Goal: Task Accomplishment & Management: Manage account settings

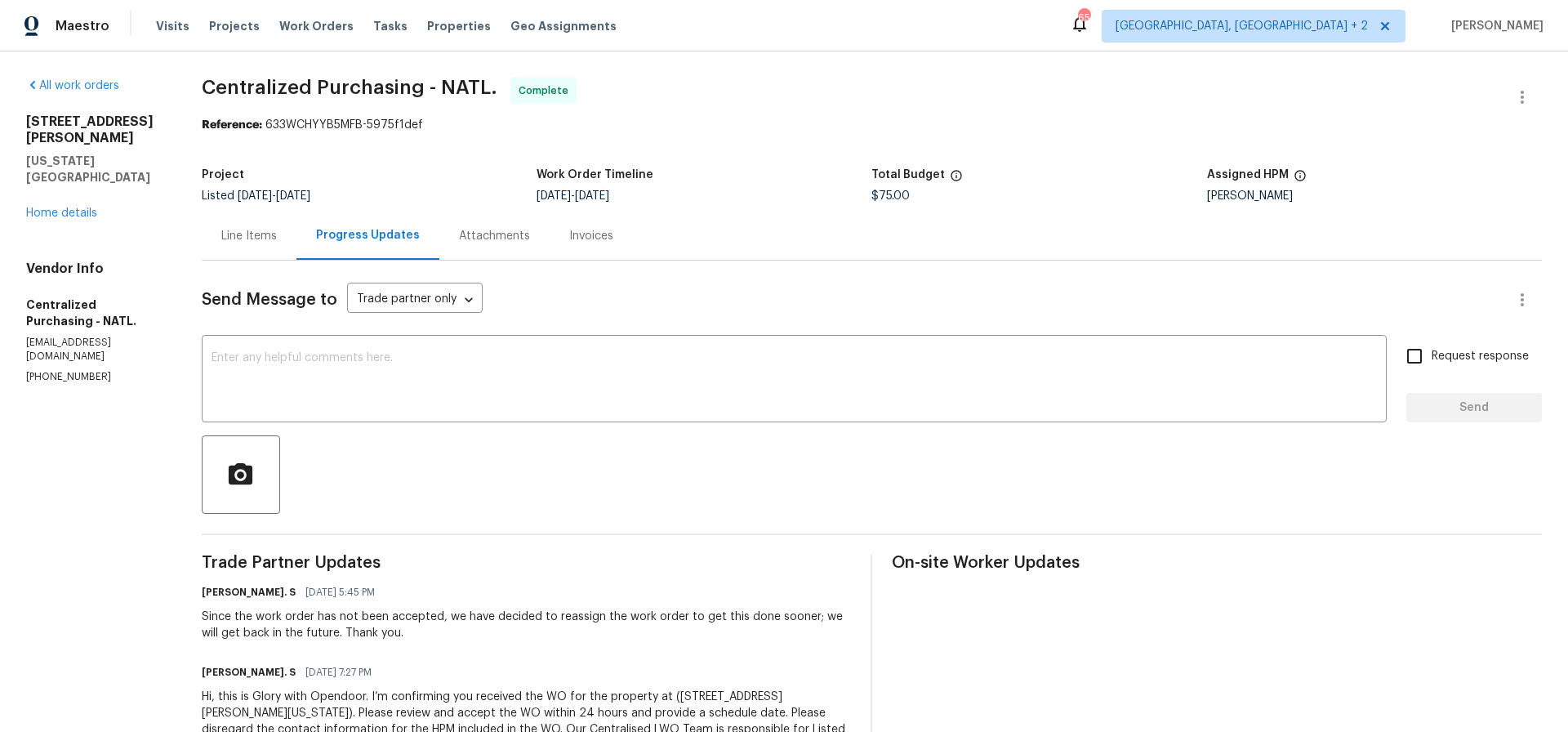
click at [277, 234] on div "Line Items" at bounding box center [249, 236] width 56 height 16
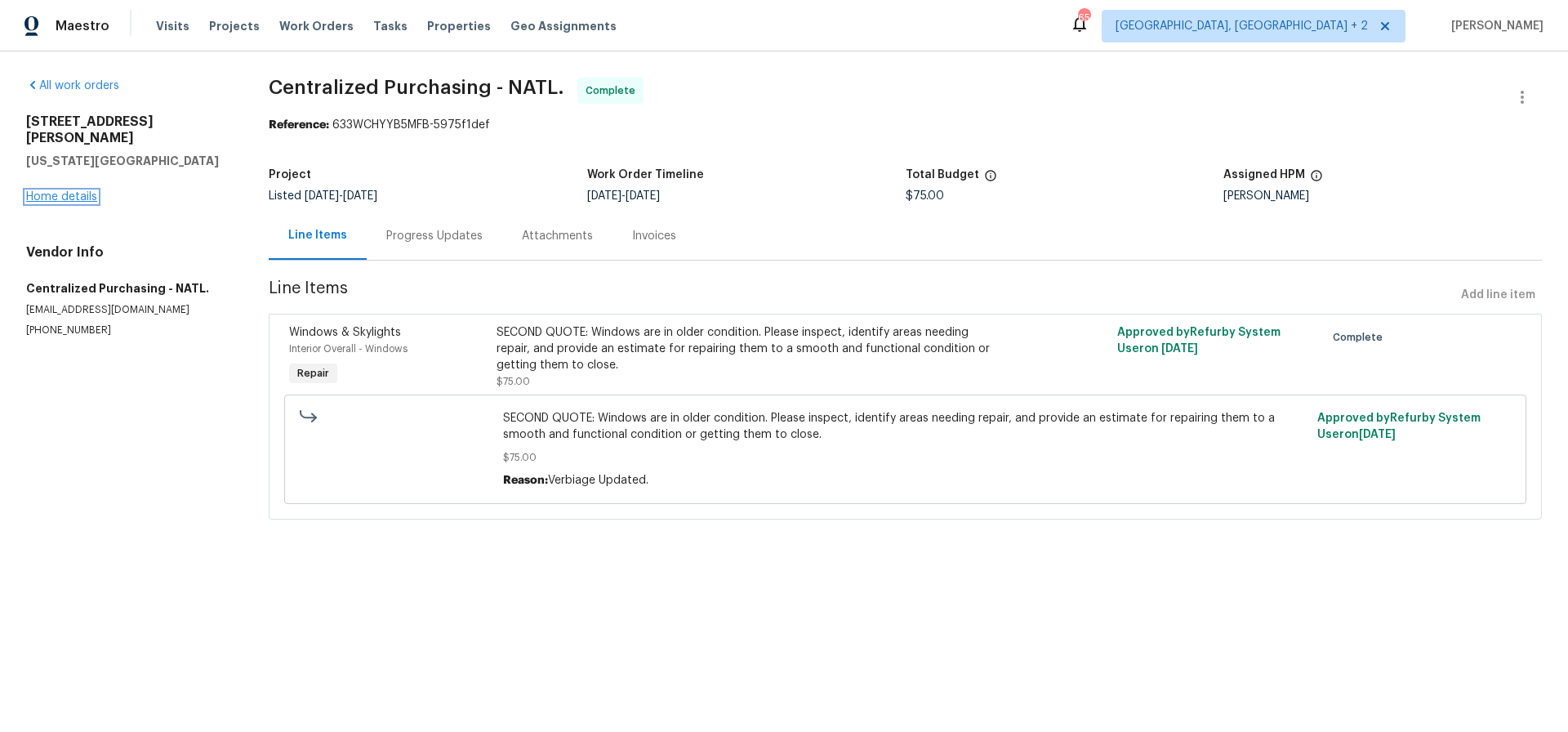
click at [86, 191] on link "Home details" at bounding box center [62, 197] width 71 height 12
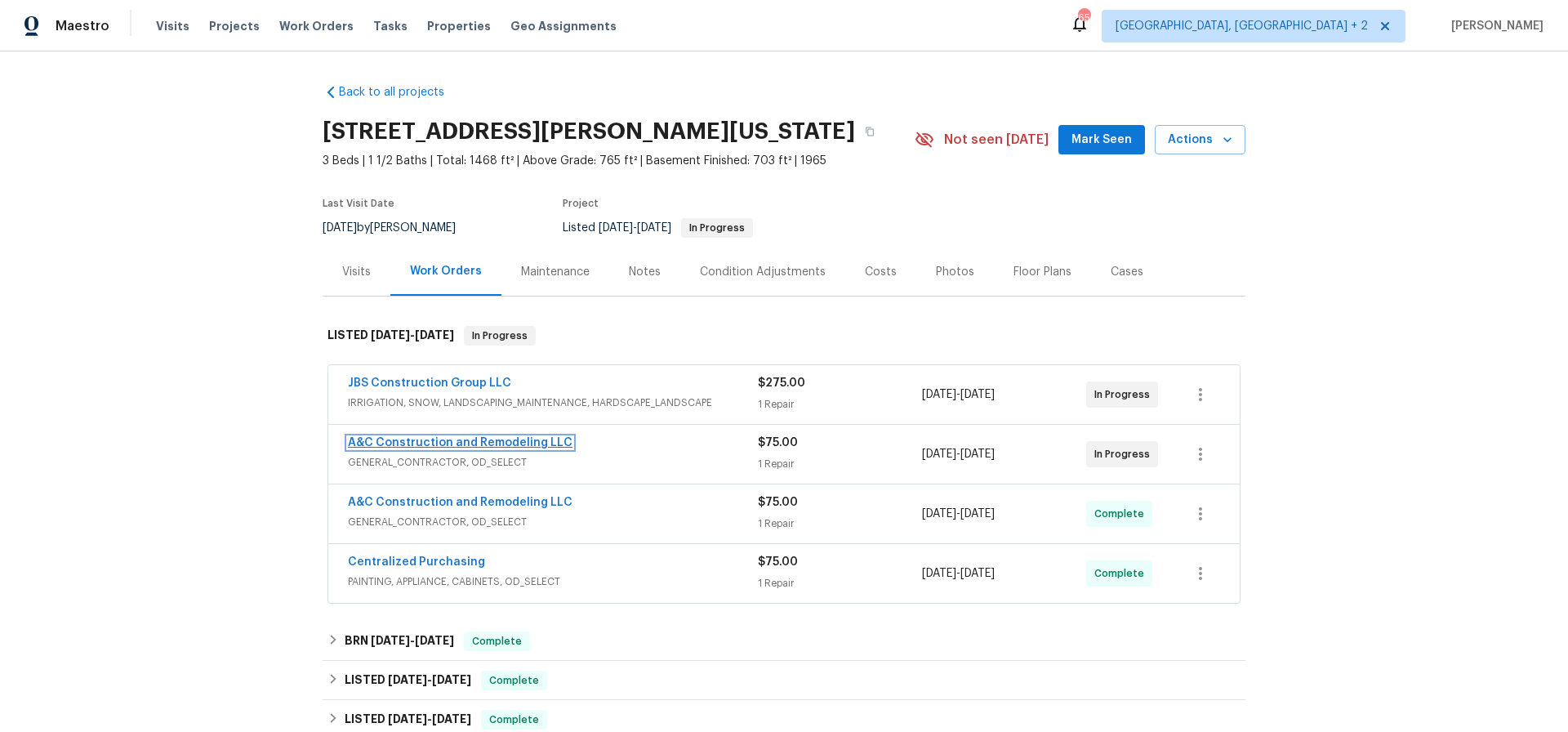
click at [485, 441] on link "A&C Construction and Remodeling LLC" at bounding box center [461, 443] width 225 height 12
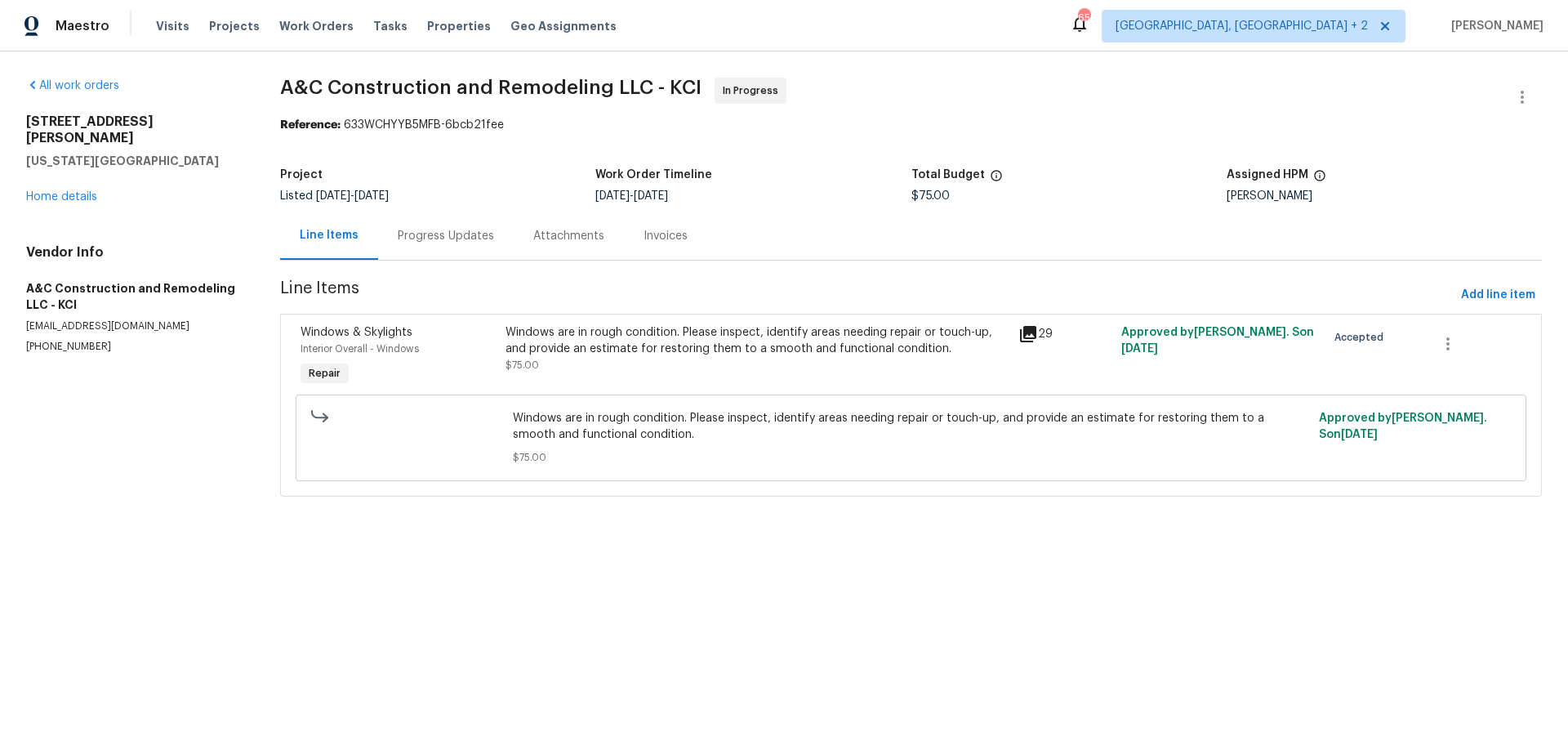
click at [444, 232] on div "Progress Updates" at bounding box center [446, 236] width 96 height 16
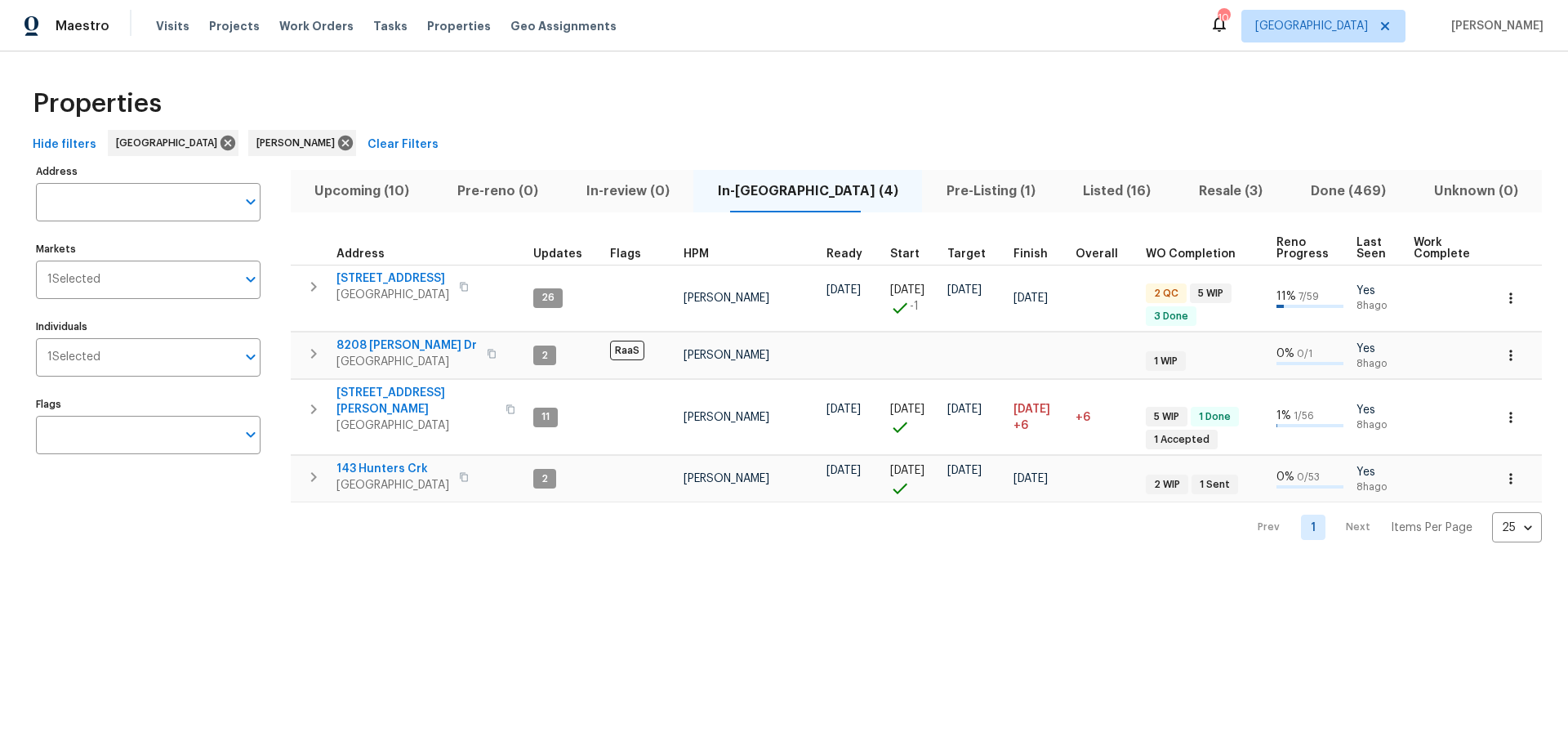
click at [1069, 189] on span "Listed (16)" at bounding box center [1117, 191] width 96 height 23
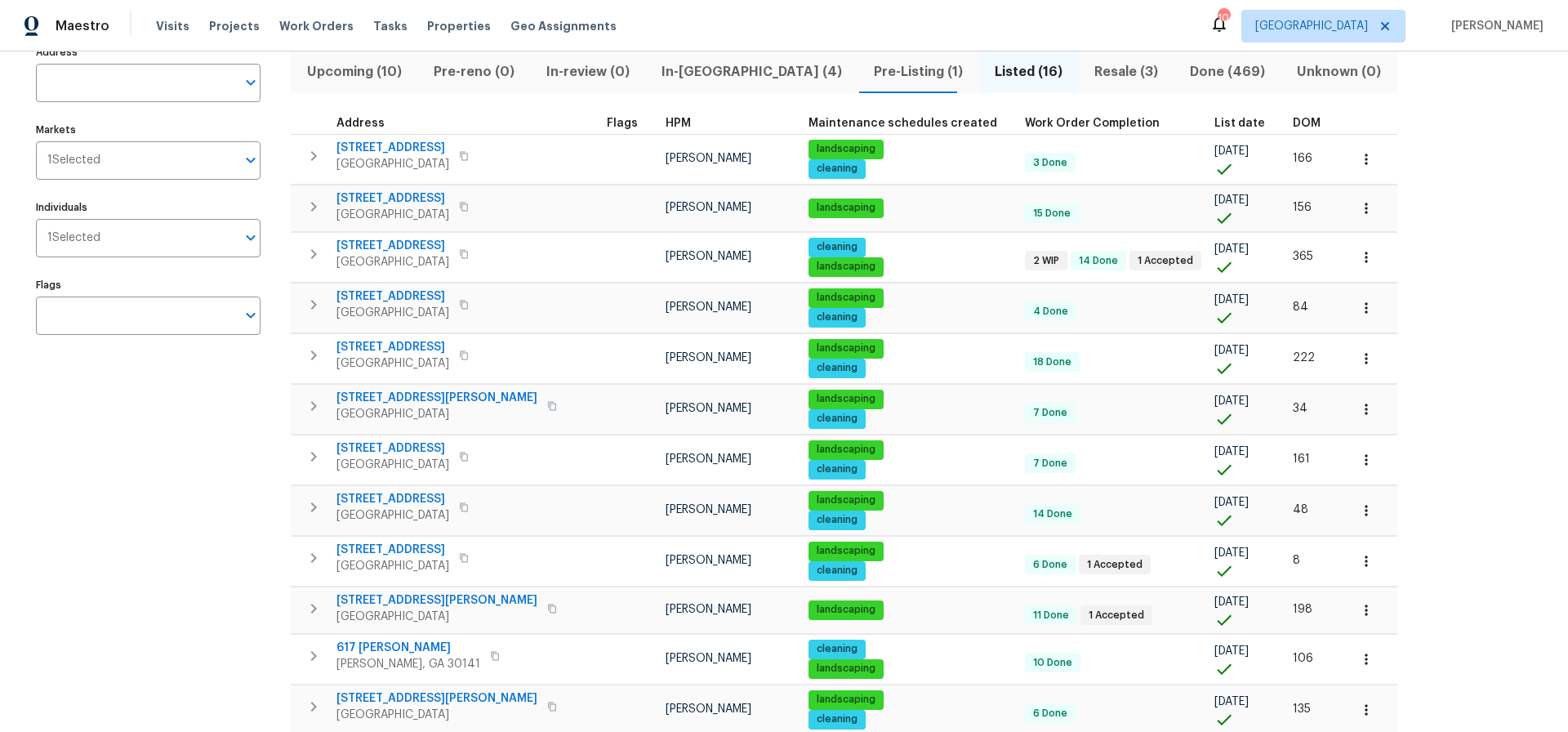
scroll to position [123, 0]
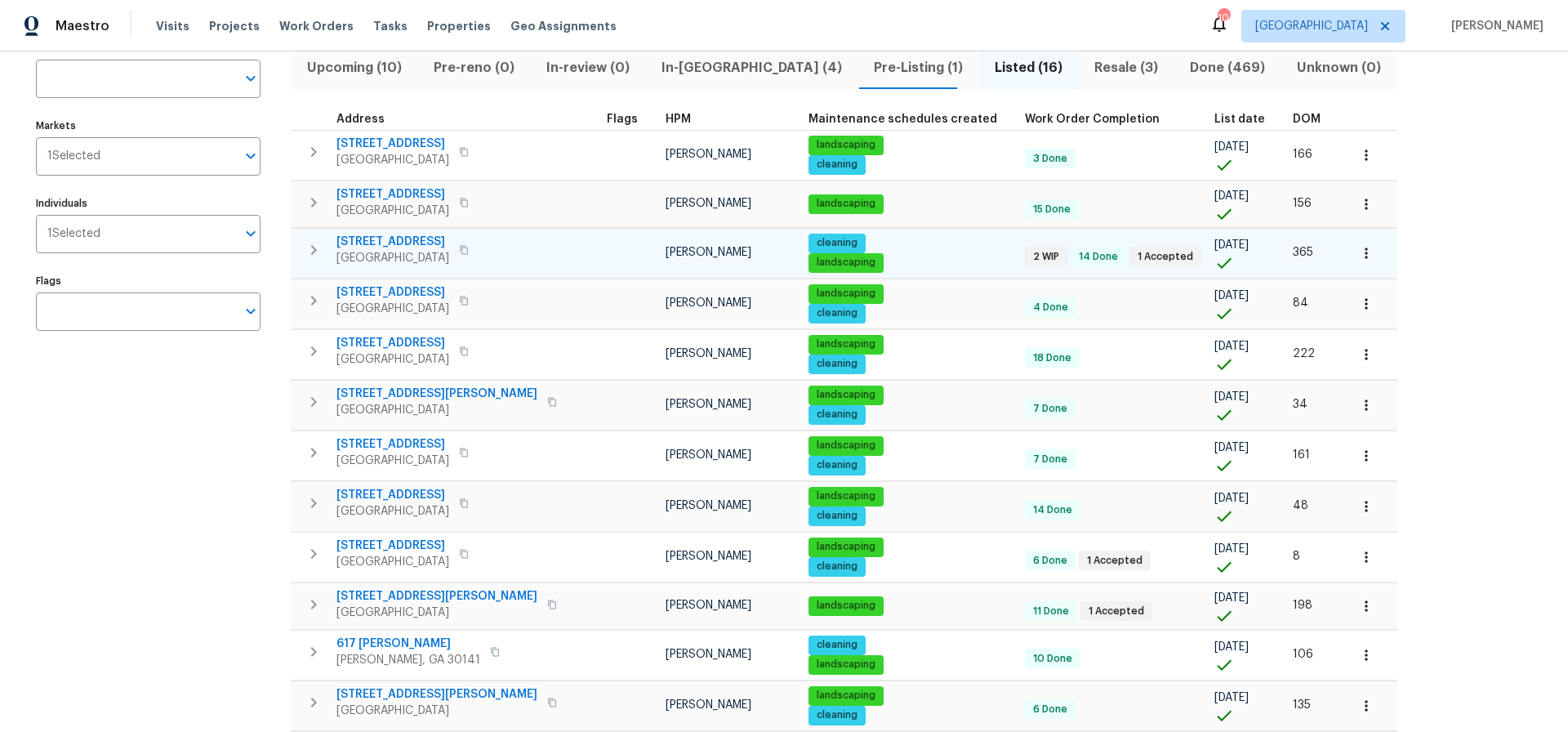
click at [406, 244] on span "305 Crest Pointe S" at bounding box center [392, 241] width 112 height 16
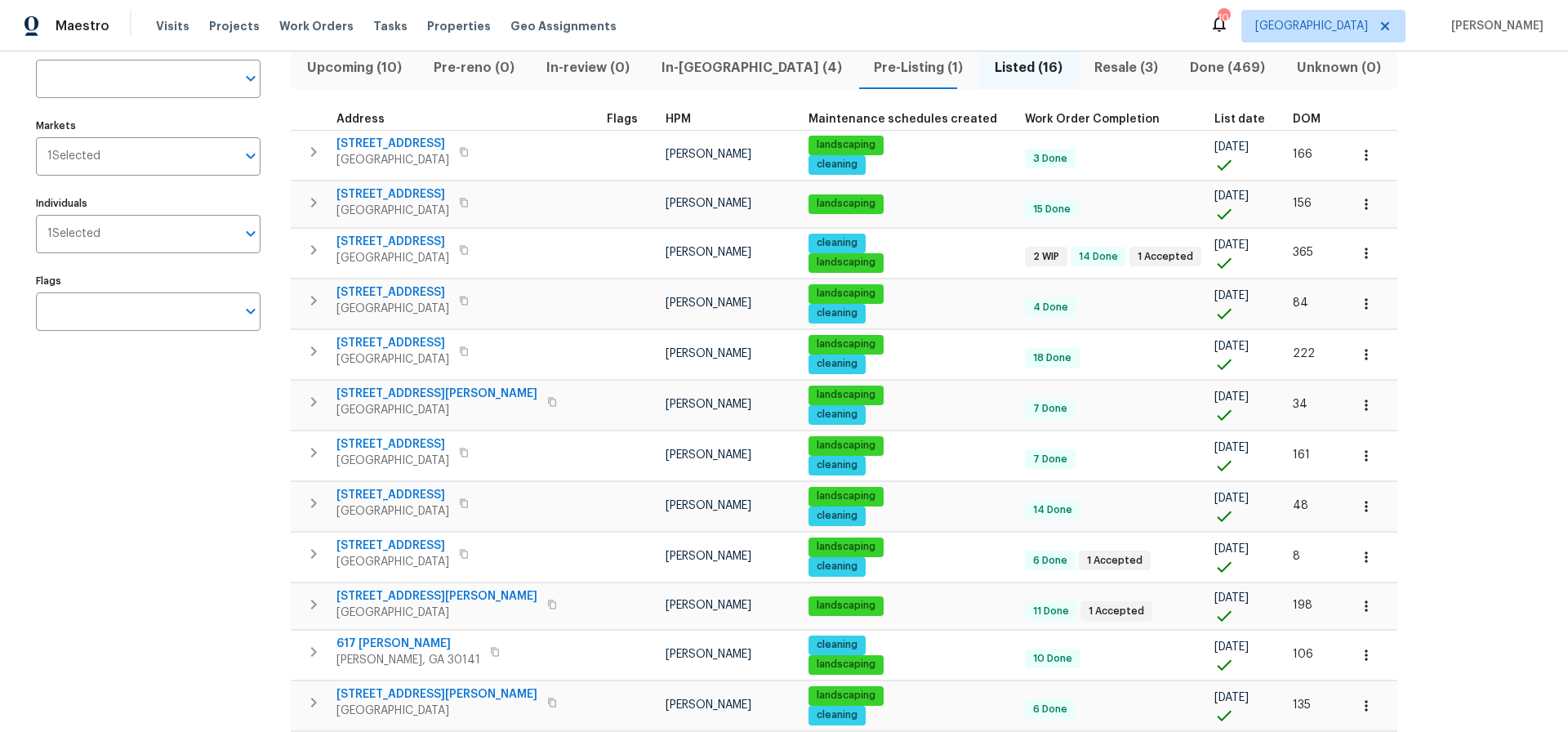
click at [699, 65] on span "In-reno (4)" at bounding box center [751, 68] width 193 height 23
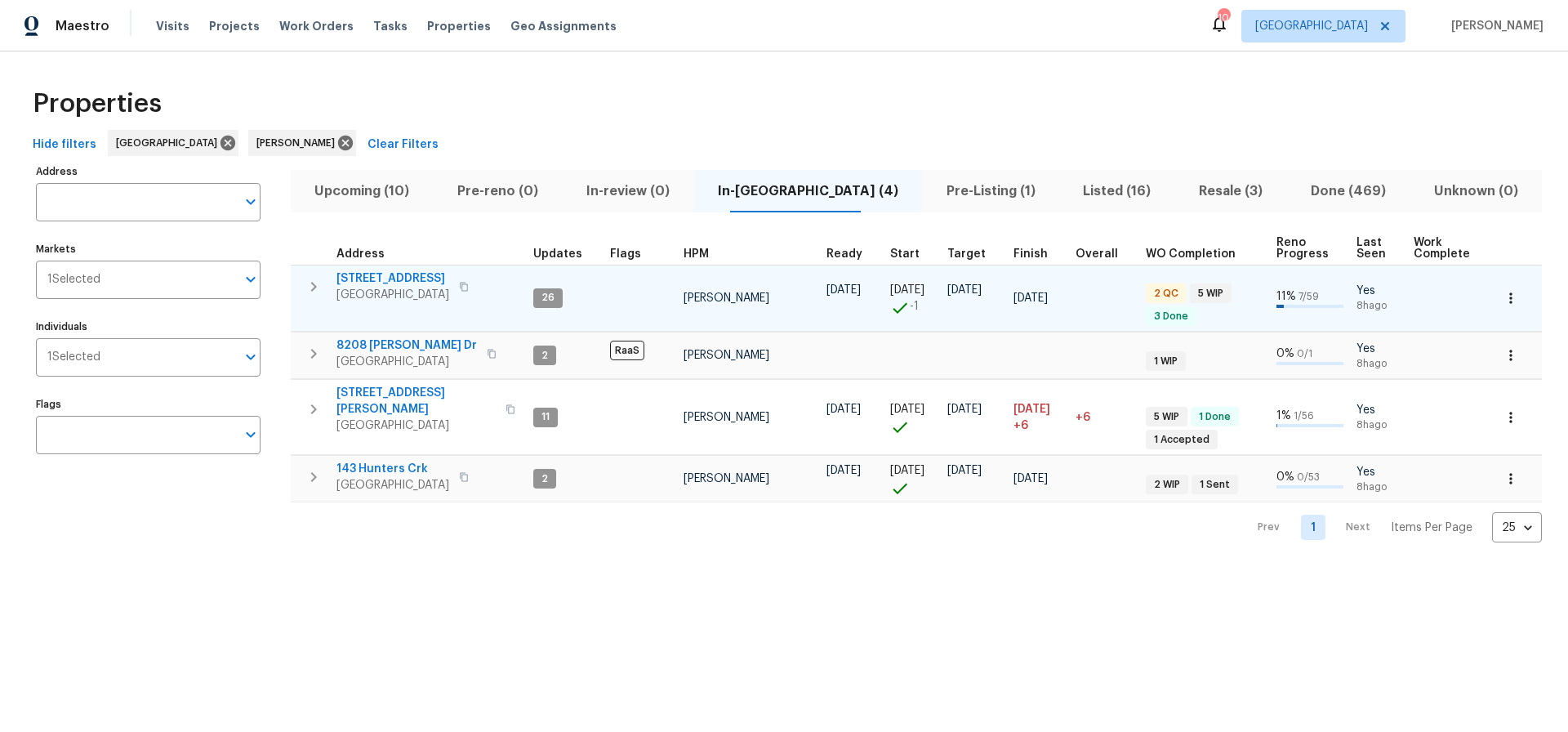
click at [394, 279] on span "188 Lost Lake Trl" at bounding box center [392, 278] width 112 height 16
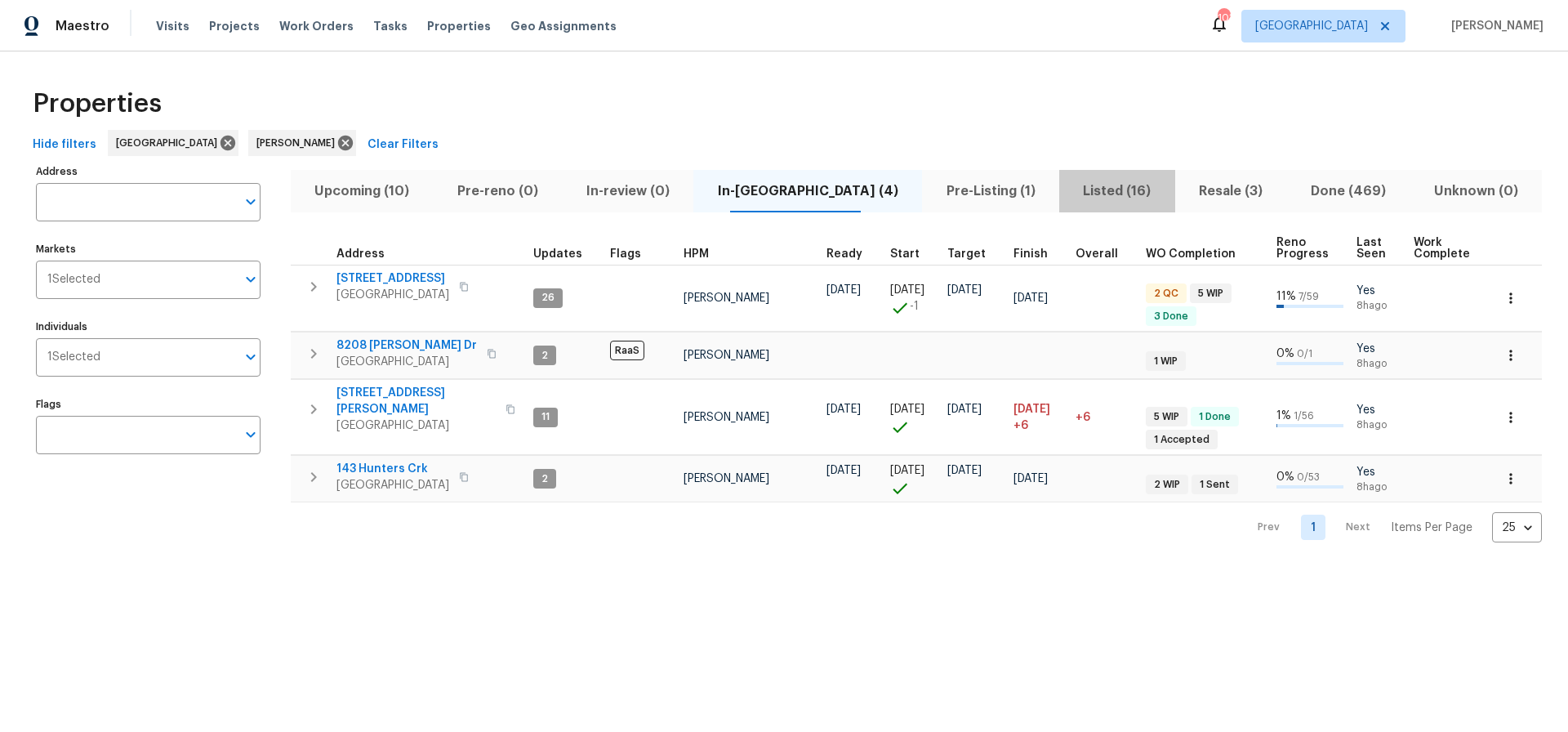
click at [1069, 190] on span "Listed (16)" at bounding box center [1117, 191] width 96 height 23
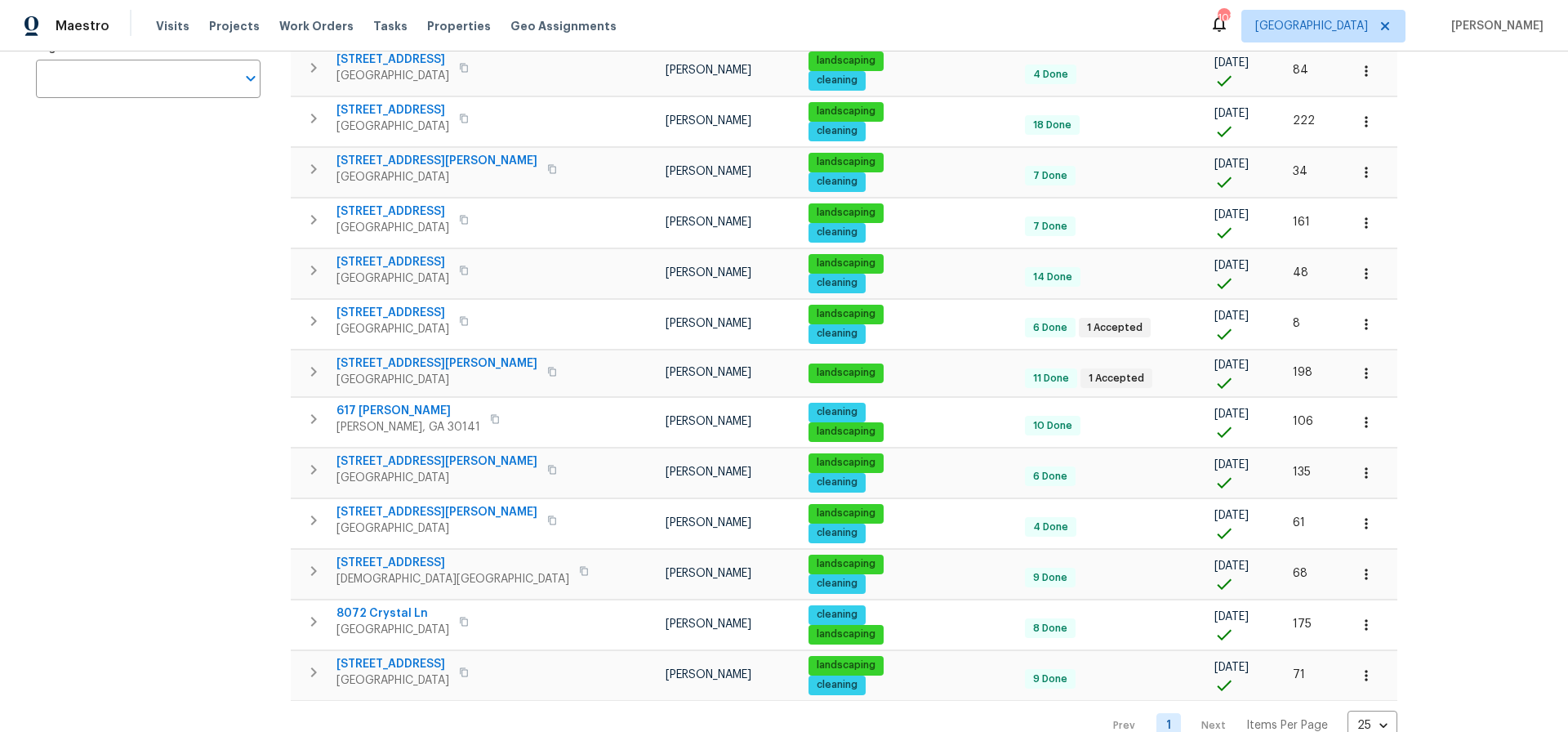
scroll to position [391, 0]
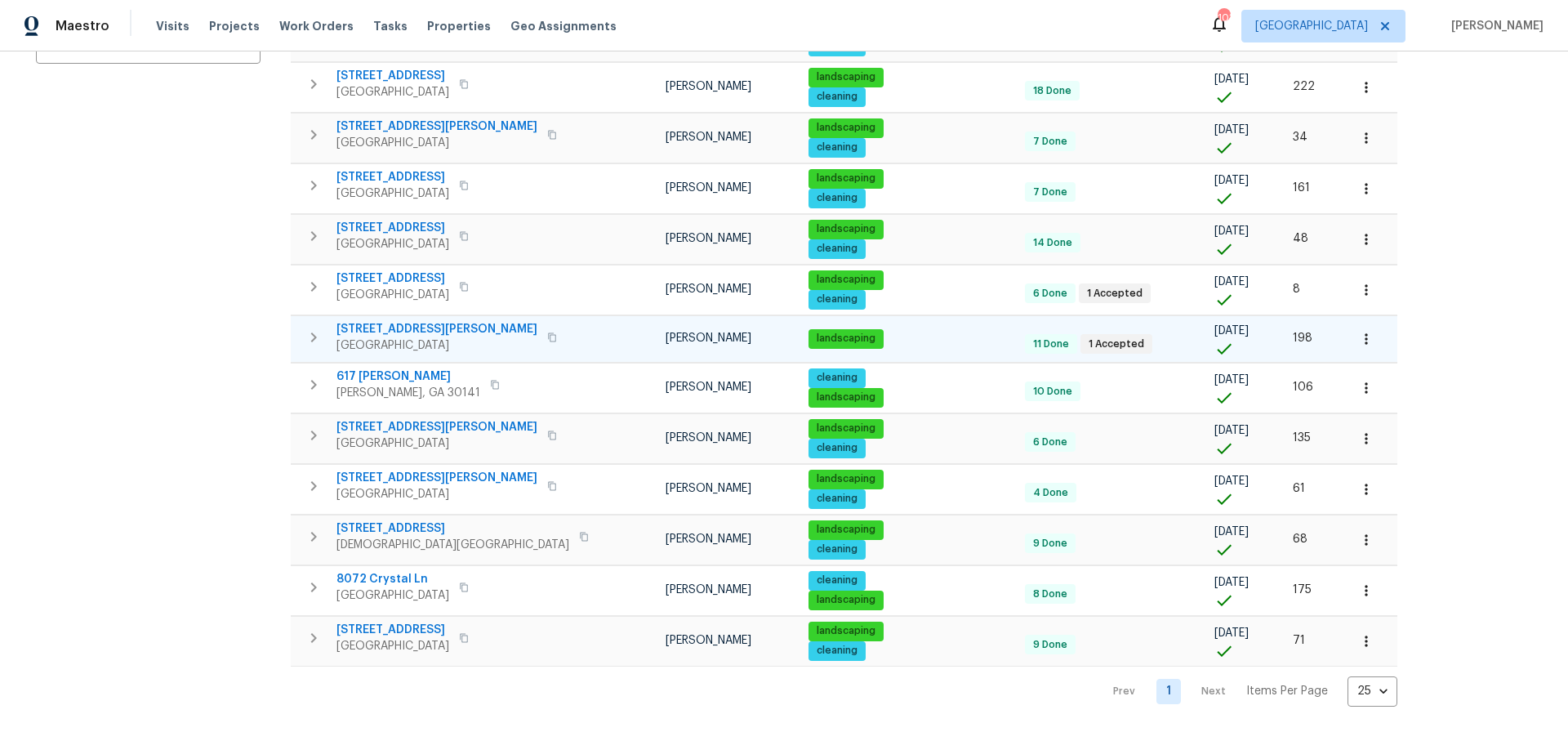
click at [385, 326] on span "17 Cedars Glen Pl" at bounding box center [437, 329] width 201 height 16
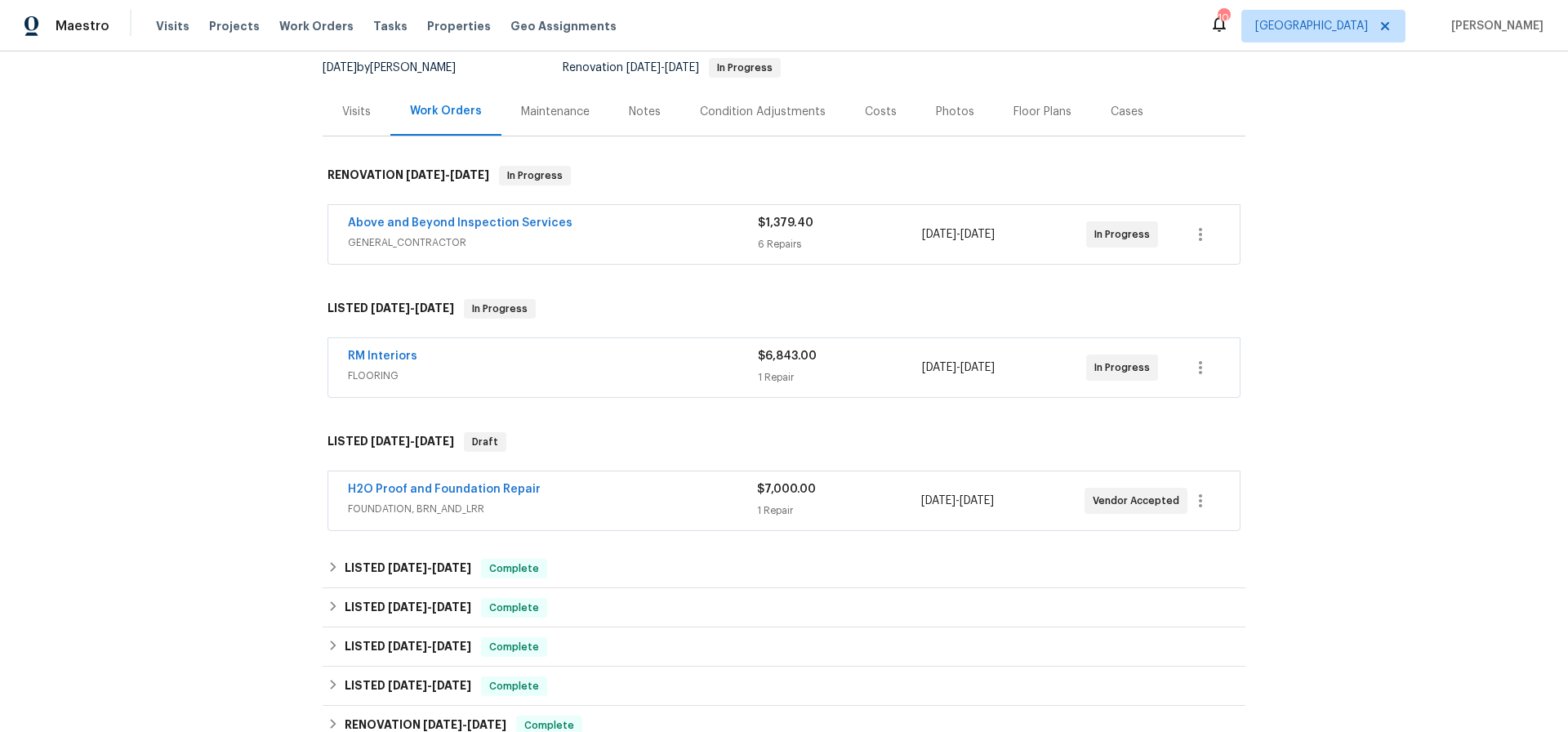
scroll to position [163, 0]
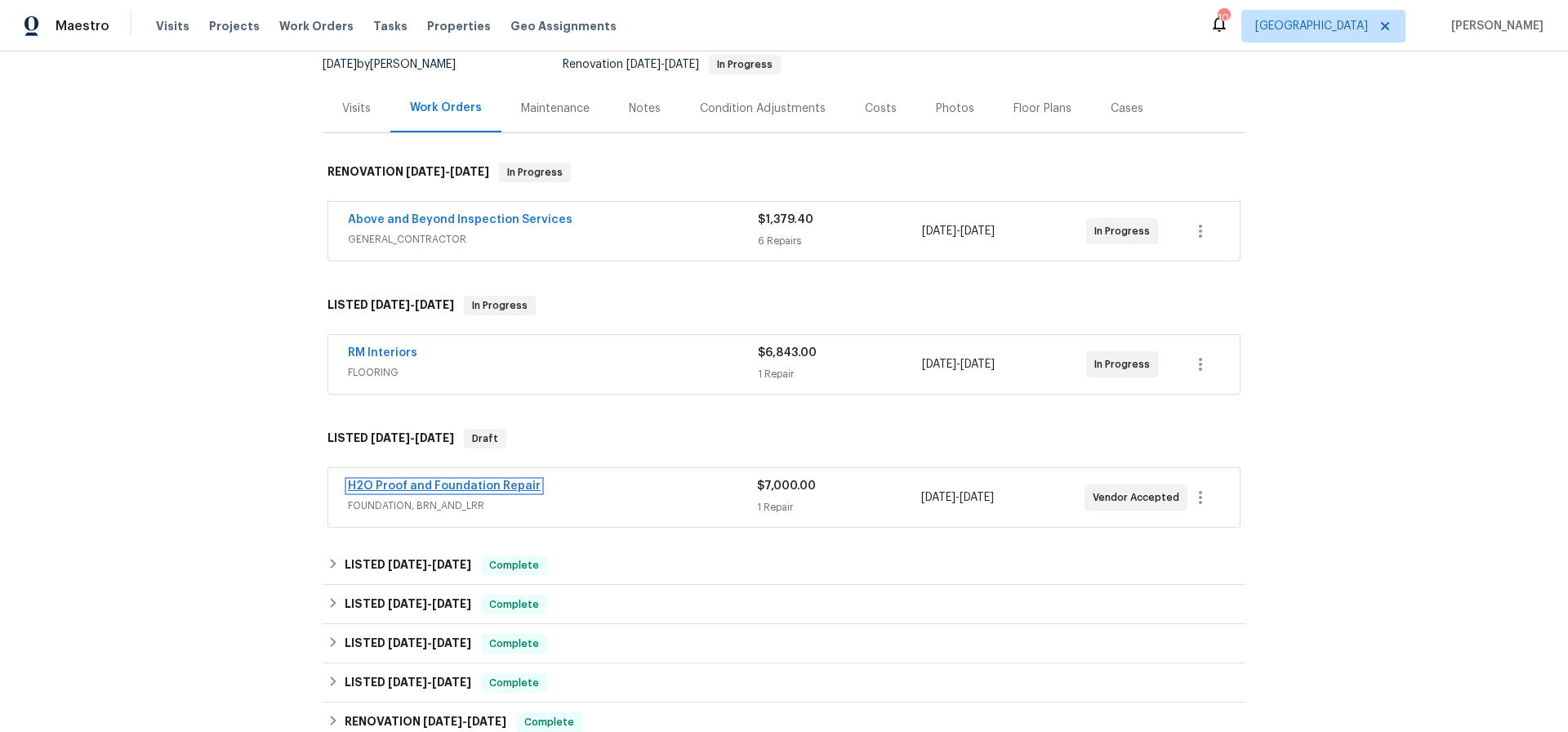
click at [430, 482] on link "H2O Proof and Foundation Repair" at bounding box center [445, 486] width 193 height 12
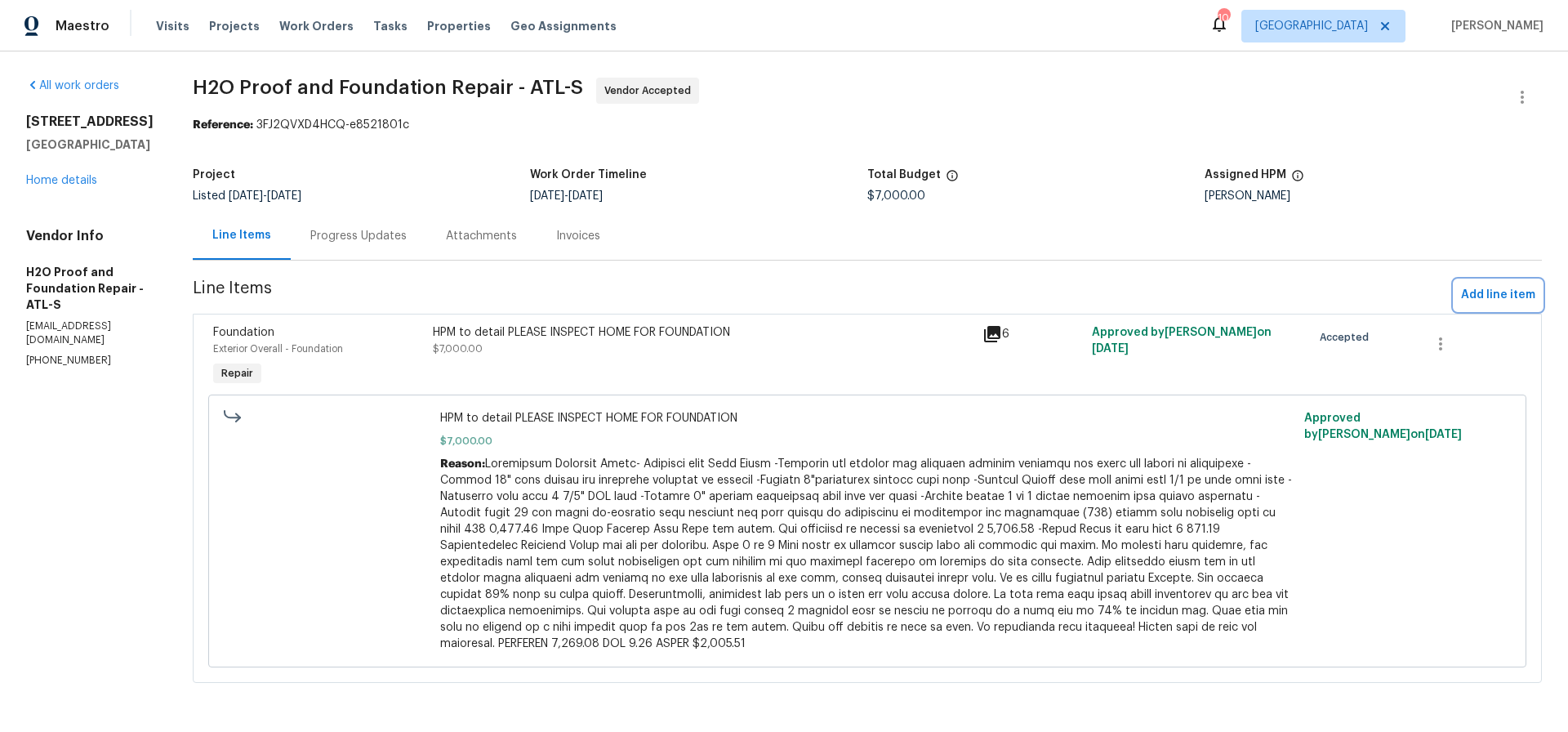
click at [1500, 293] on span "Add line item" at bounding box center [1499, 295] width 74 height 20
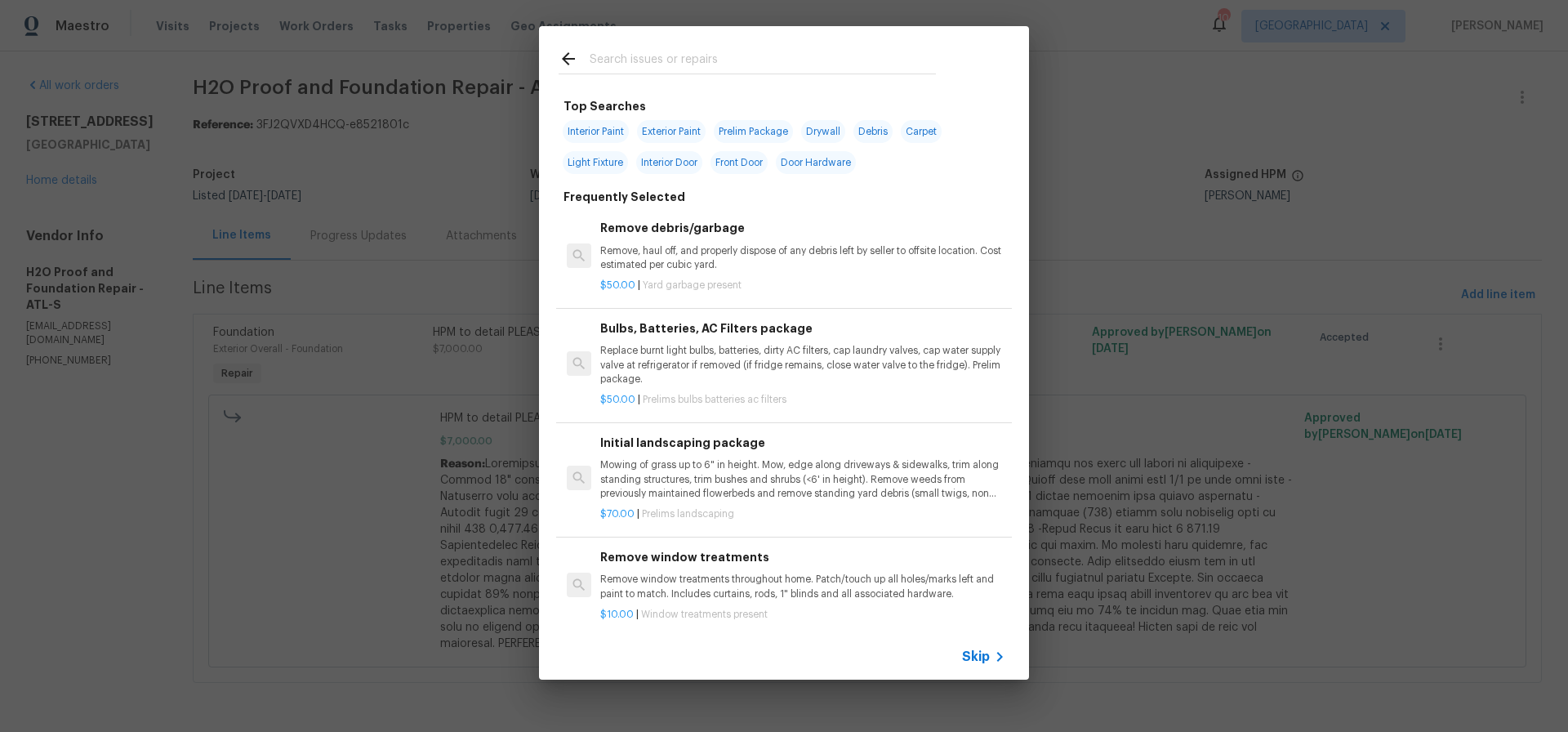
click at [981, 657] on span "Skip" at bounding box center [975, 656] width 28 height 16
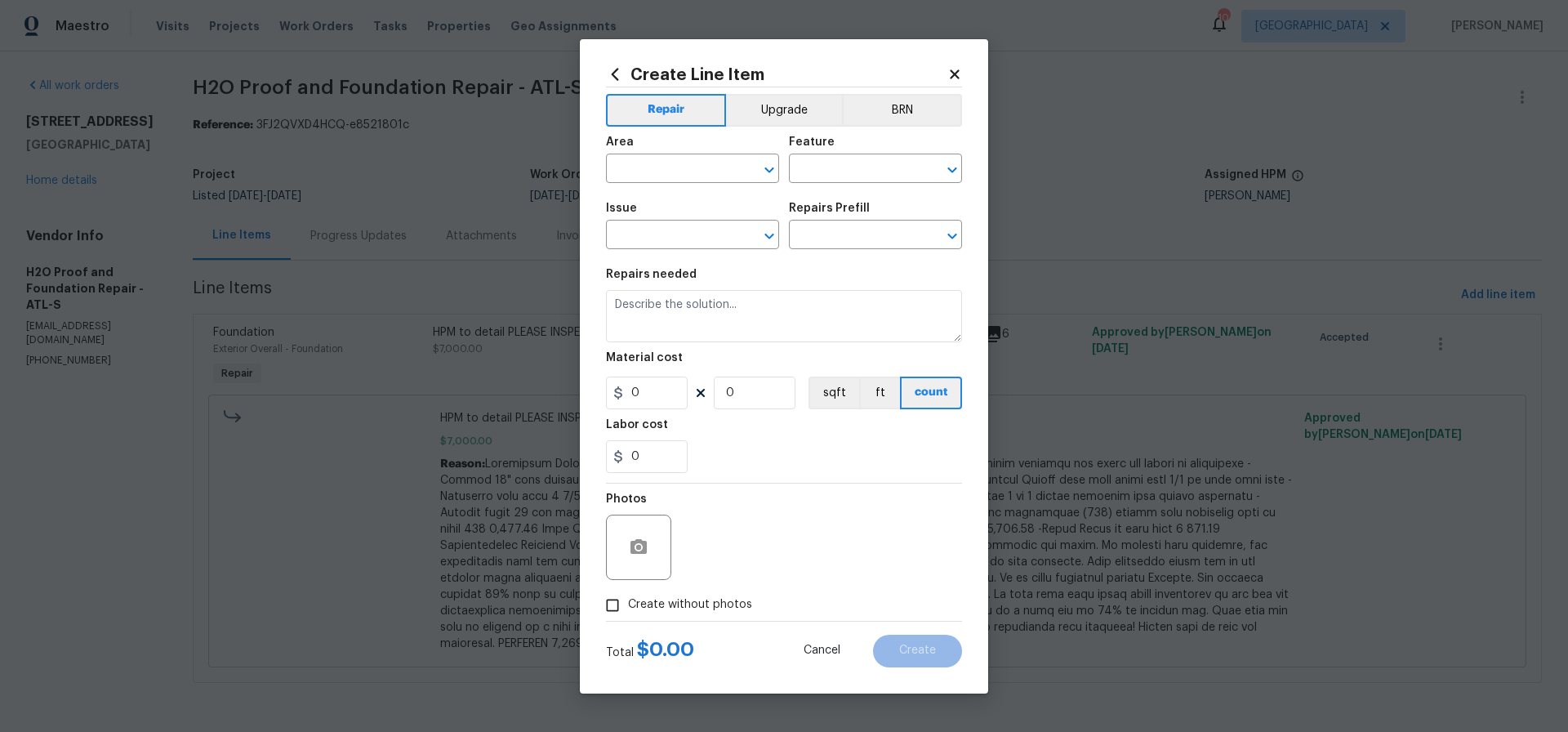
click at [954, 74] on icon at bounding box center [954, 74] width 9 height 9
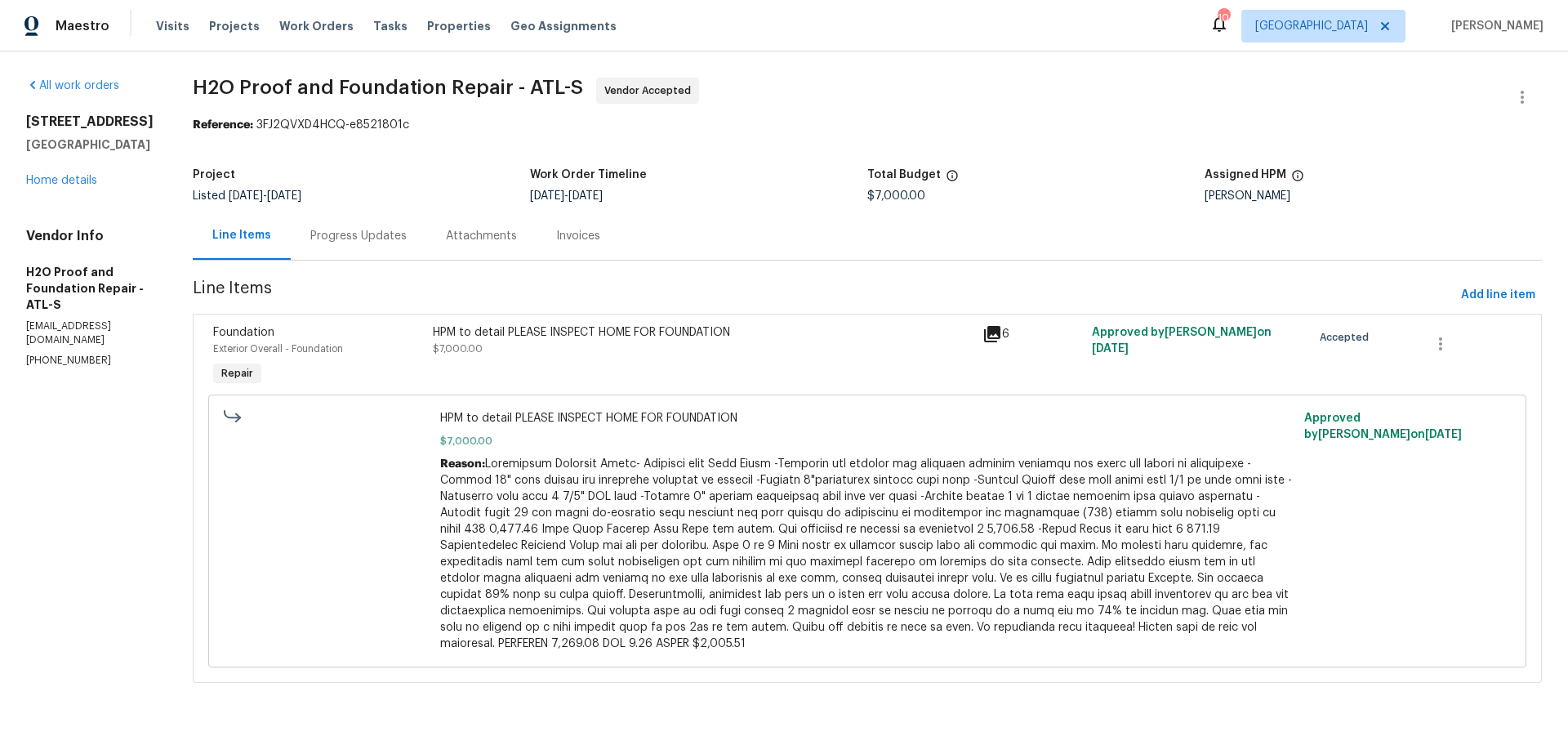
click at [594, 516] on span at bounding box center [866, 554] width 852 height 191
click at [515, 336] on div "HPM to detail PLEASE INSPECT HOME FOR FOUNDATION" at bounding box center [702, 332] width 540 height 16
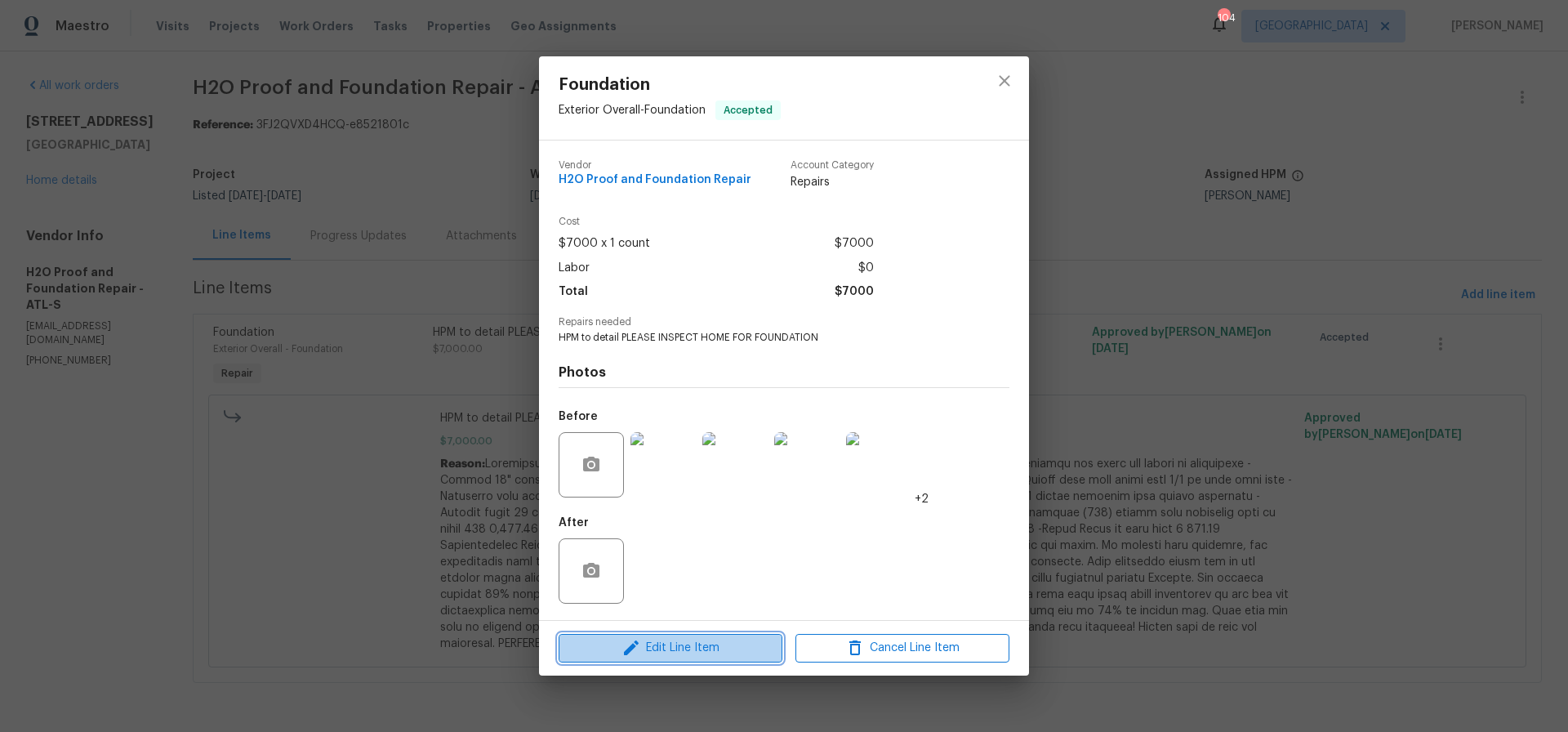
click at [682, 647] on span "Edit Line Item" at bounding box center [670, 648] width 214 height 20
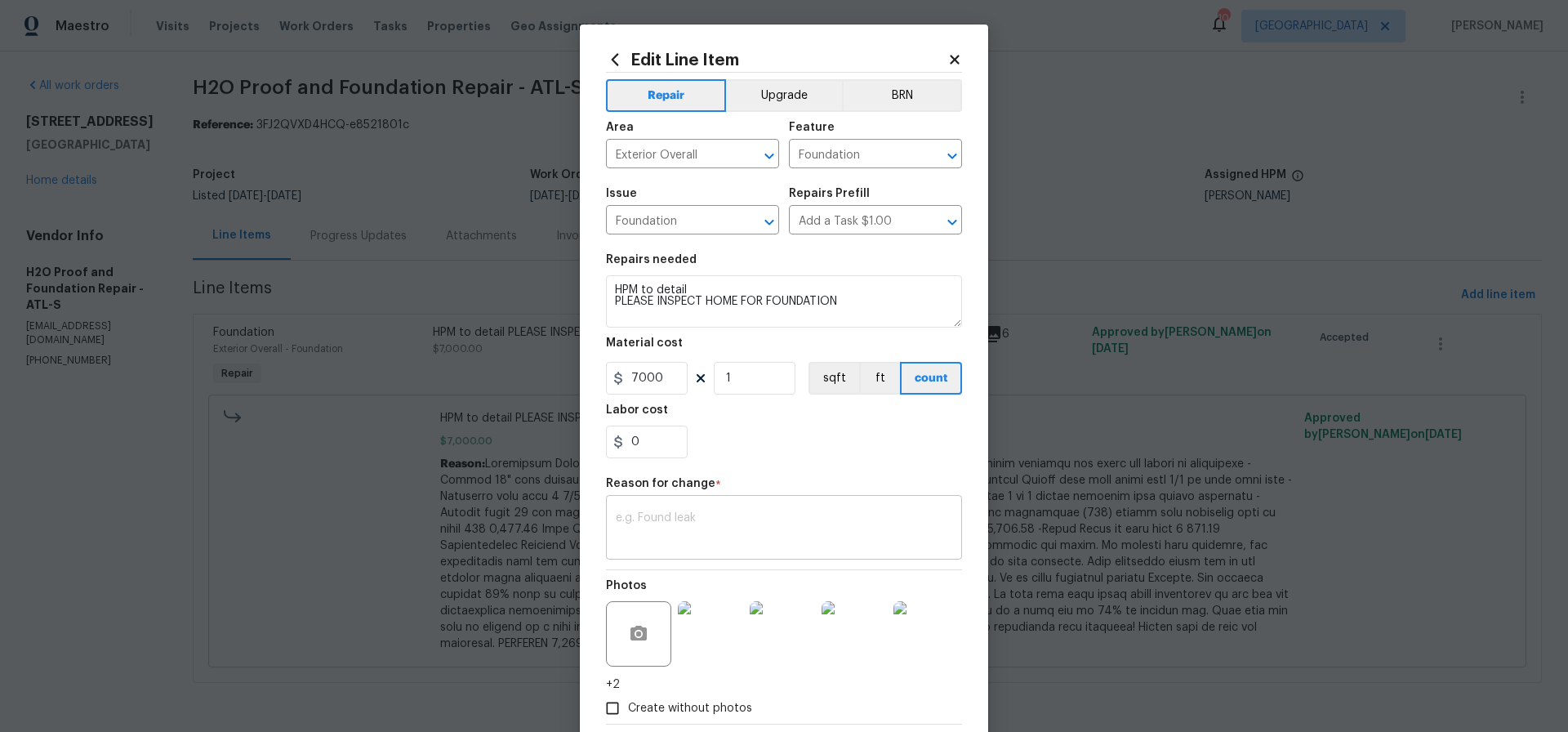
click at [611, 511] on div "x ​" at bounding box center [784, 529] width 356 height 61
type textarea "Additional price $150 total quote $7150"
click at [672, 377] on input "7000" at bounding box center [647, 378] width 82 height 33
type input "7150"
click at [739, 423] on div "Labor cost" at bounding box center [784, 414] width 356 height 21
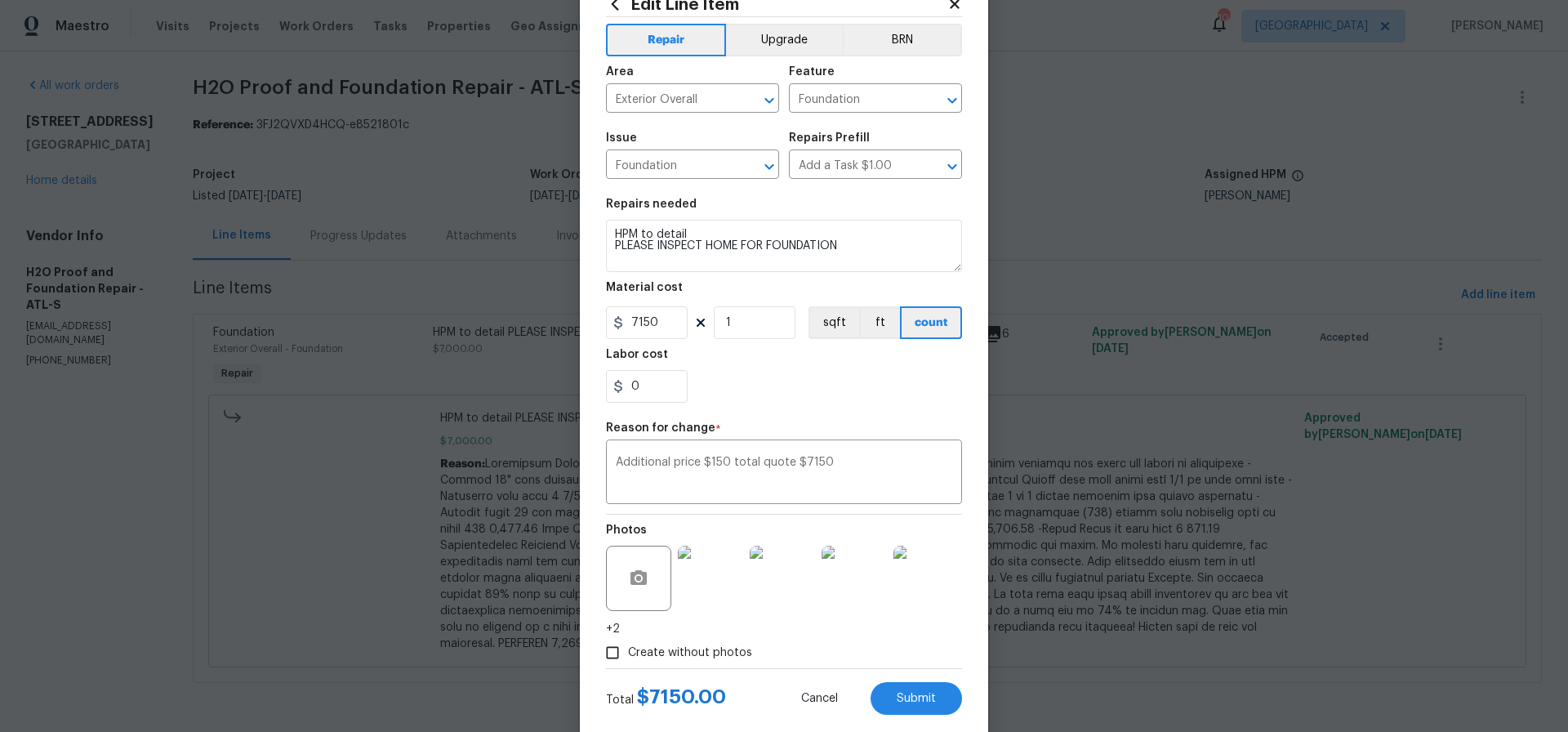
scroll to position [90, 0]
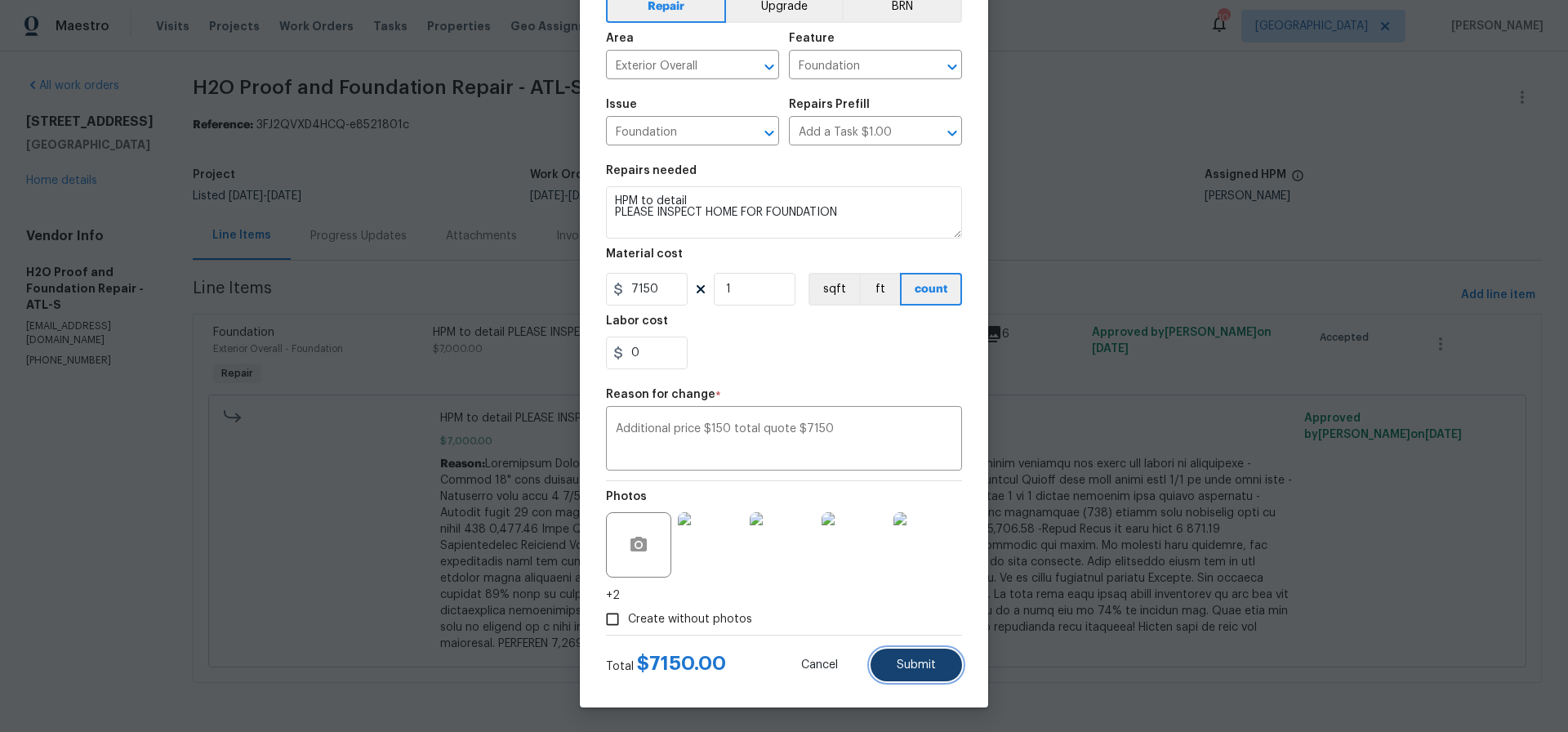
click at [915, 664] on span "Submit" at bounding box center [916, 665] width 39 height 12
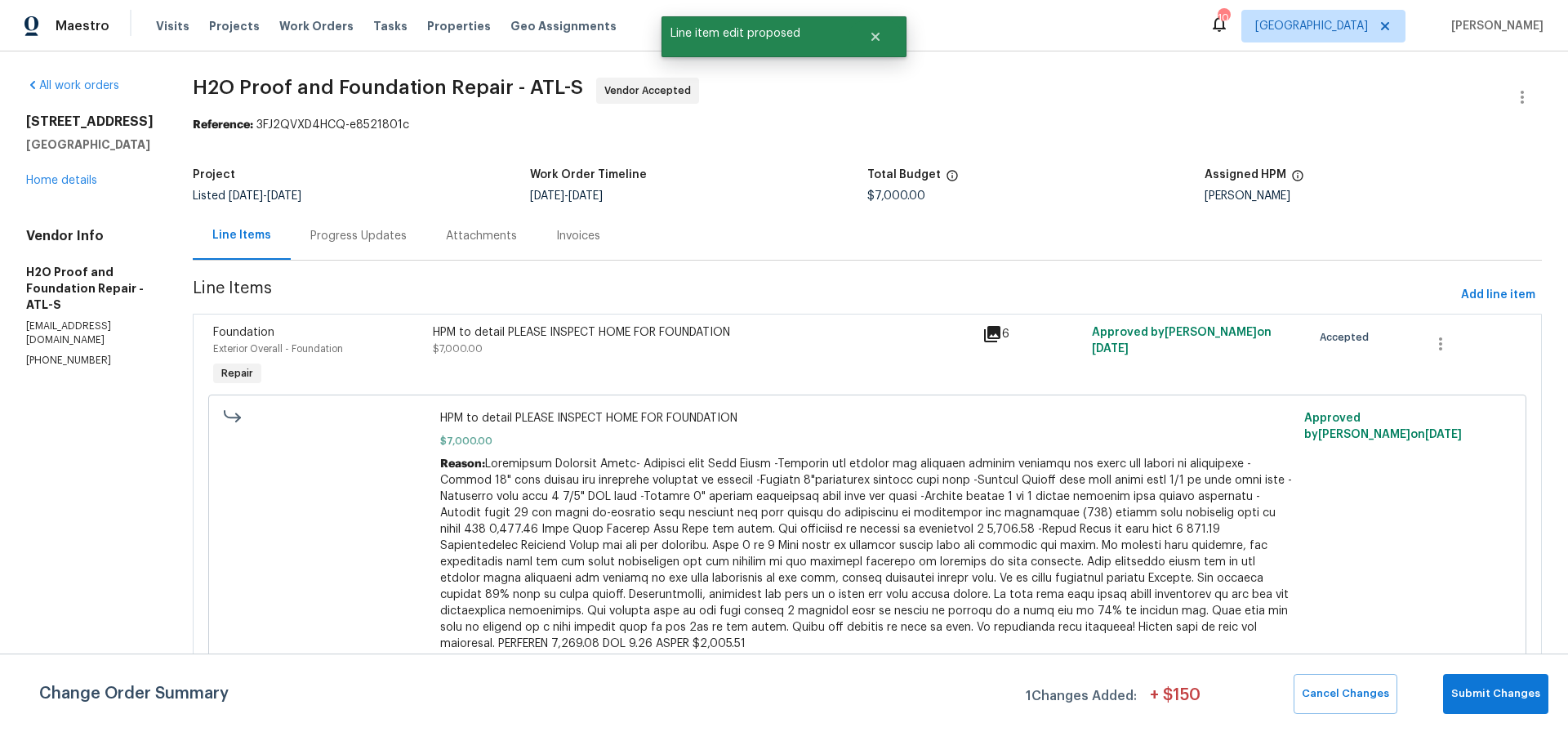
scroll to position [0, 0]
click at [1497, 691] on span "Submit Changes" at bounding box center [1495, 694] width 89 height 19
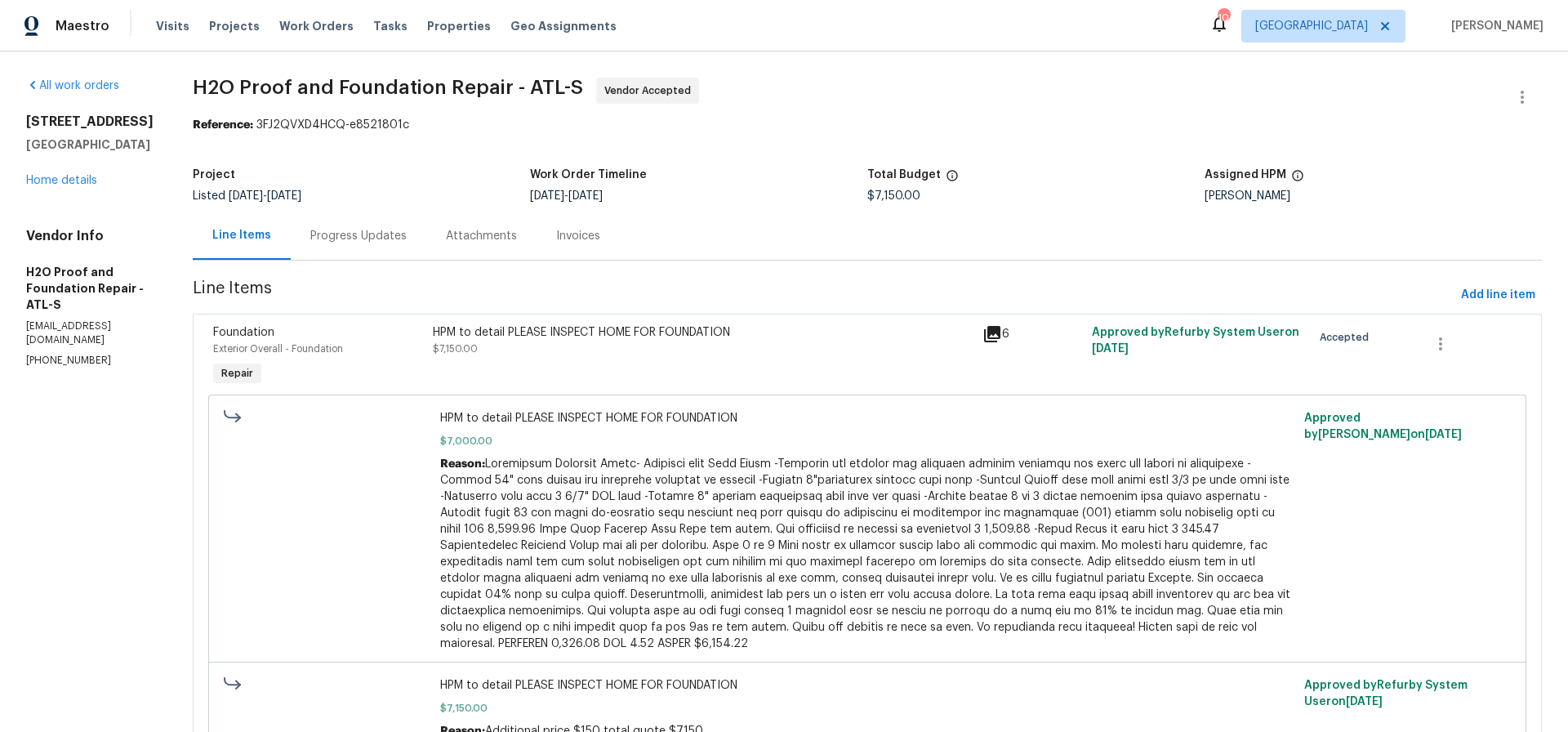
click at [310, 238] on div "Progress Updates" at bounding box center [358, 236] width 96 height 16
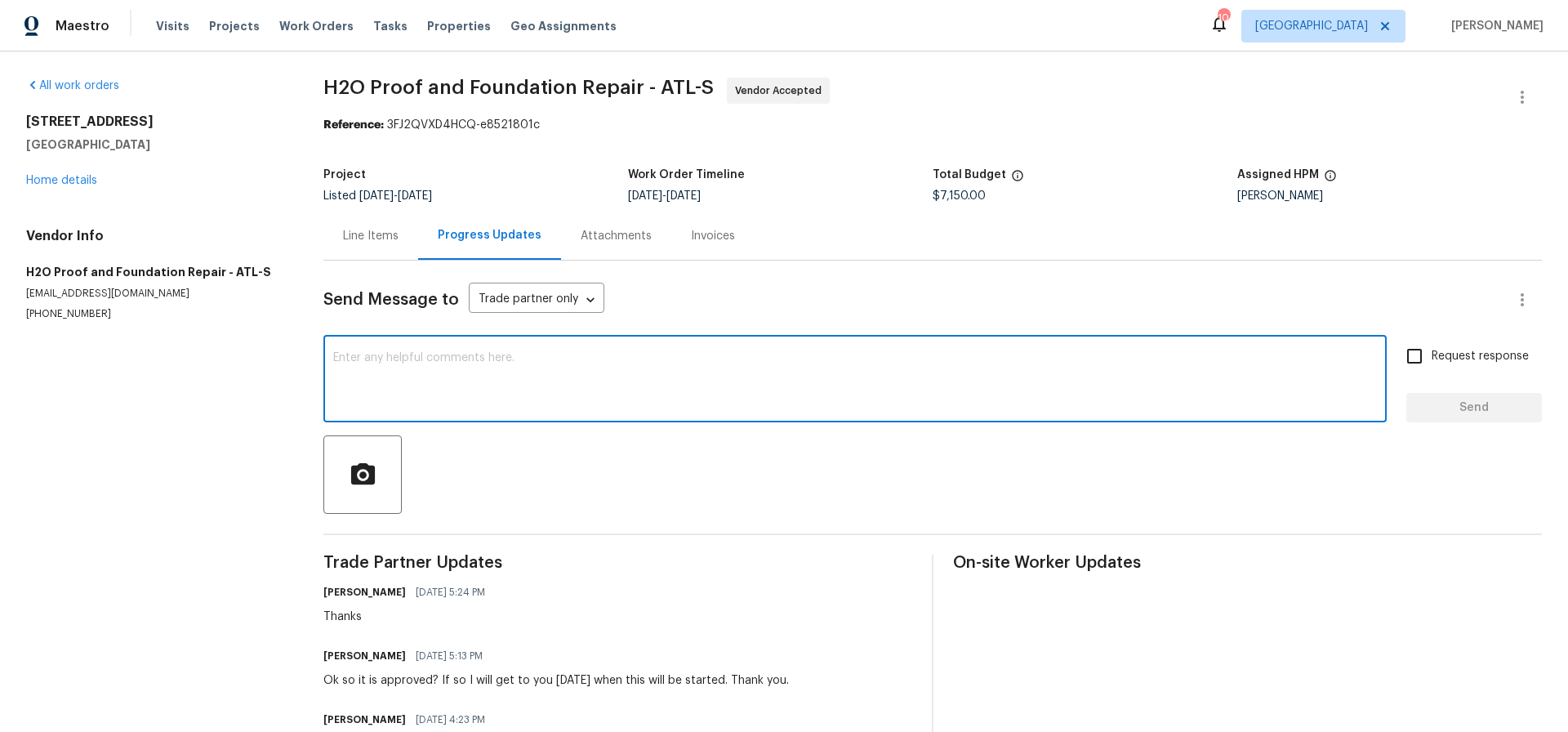
click at [348, 352] on textarea at bounding box center [855, 380] width 1044 height 57
type textarea "Hi do you have schedule date"
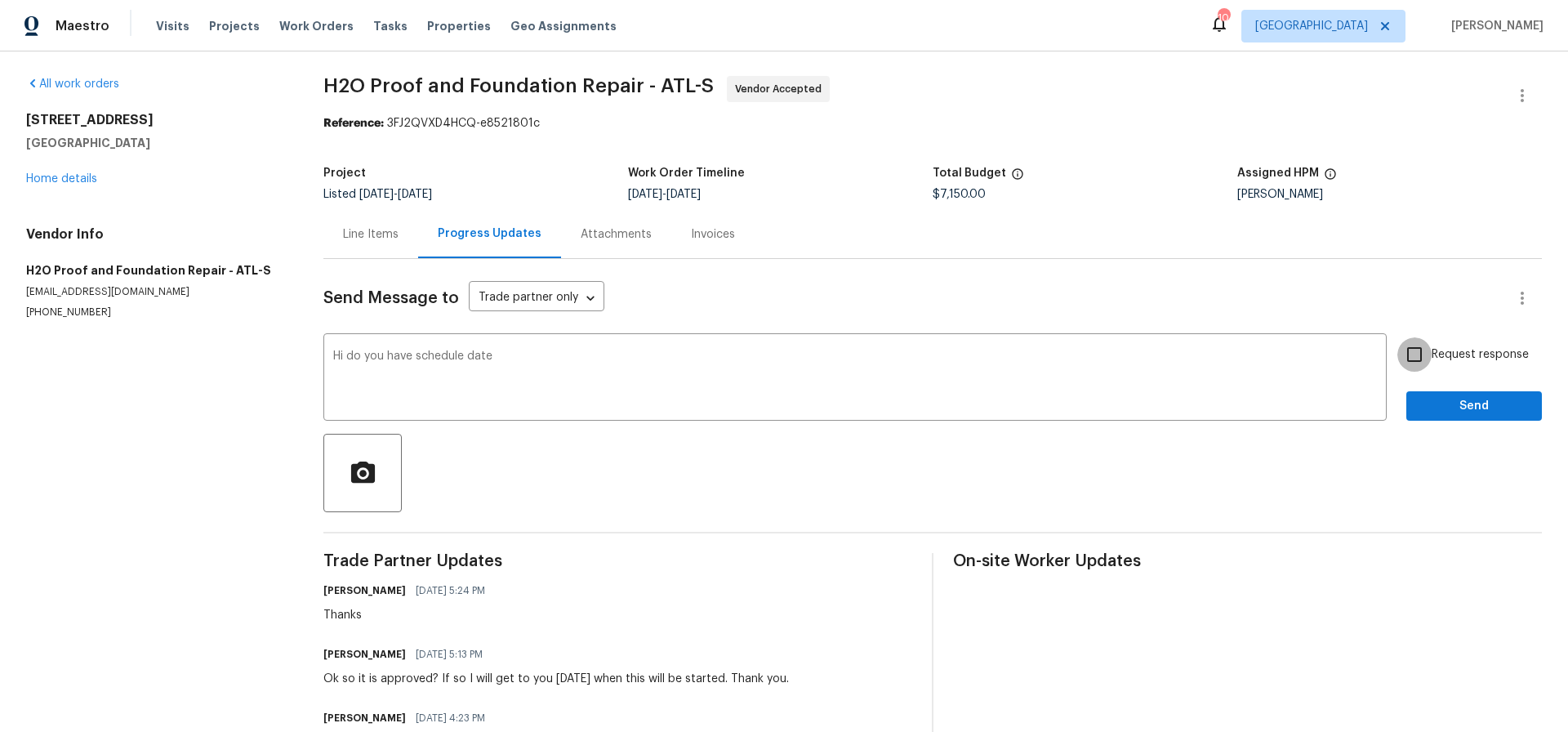
click at [1417, 356] on input "Request response" at bounding box center [1414, 354] width 35 height 35
checkbox input "true"
click at [1459, 407] on span "Send" at bounding box center [1473, 407] width 109 height 20
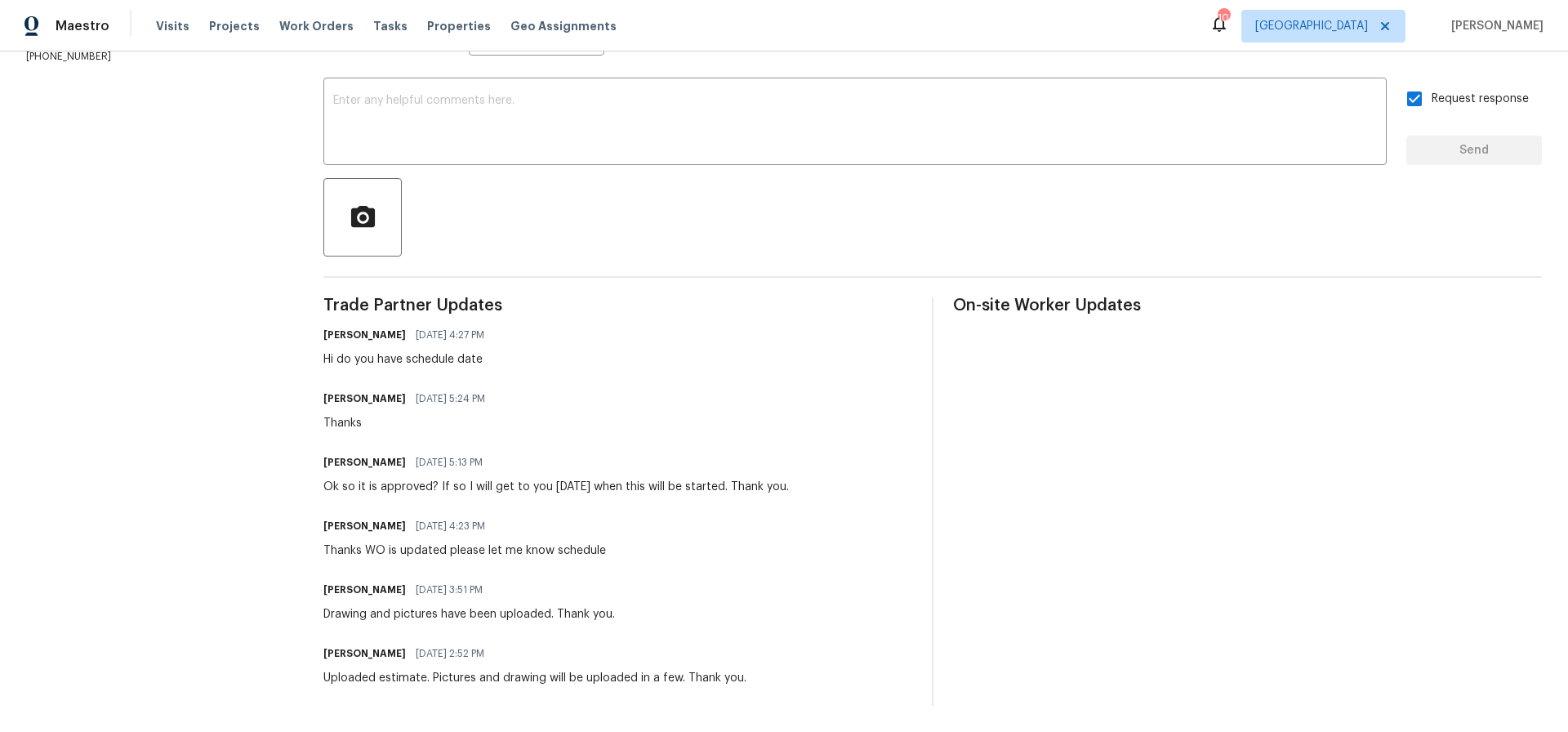
scroll to position [0, 0]
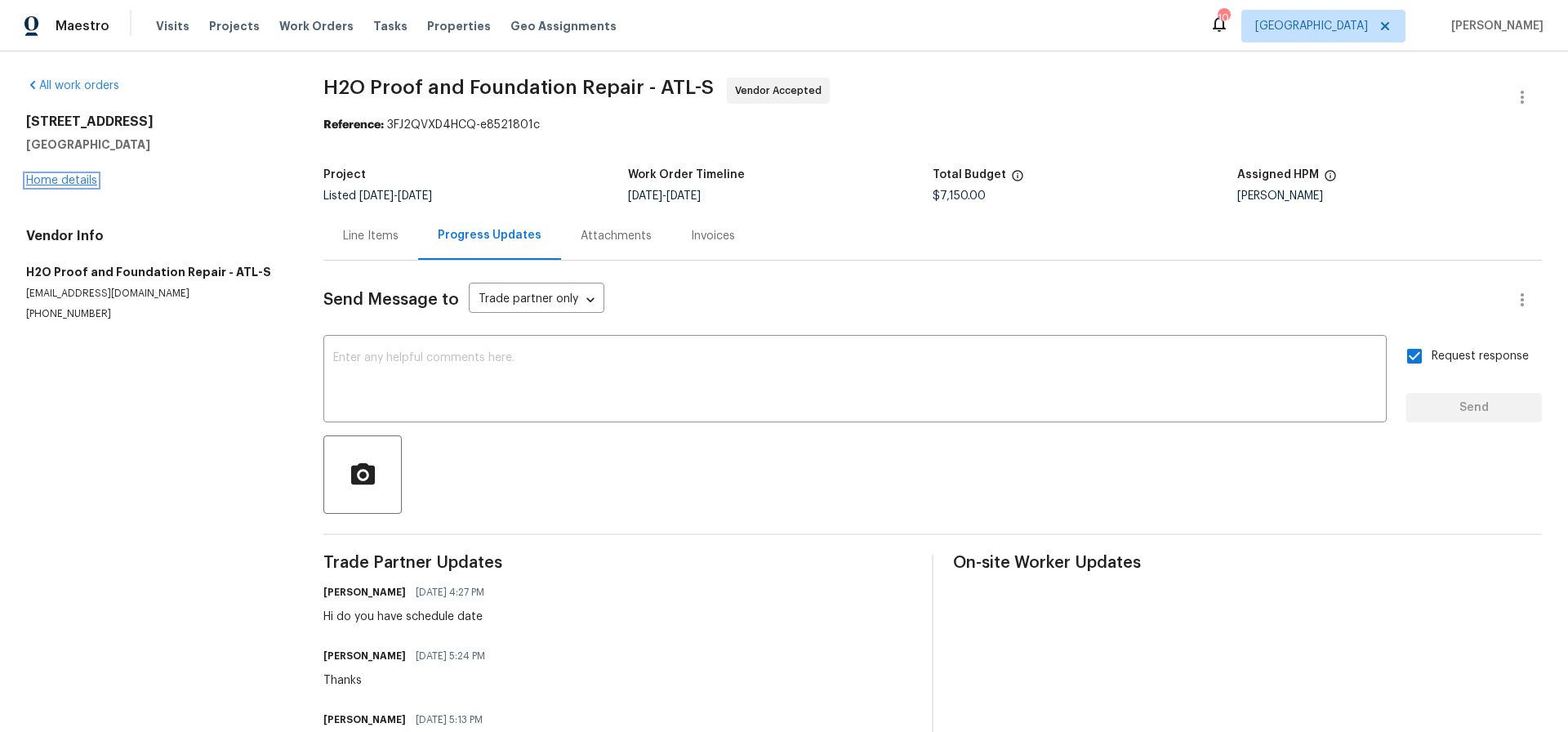
click at [65, 175] on link "Home details" at bounding box center [62, 181] width 71 height 12
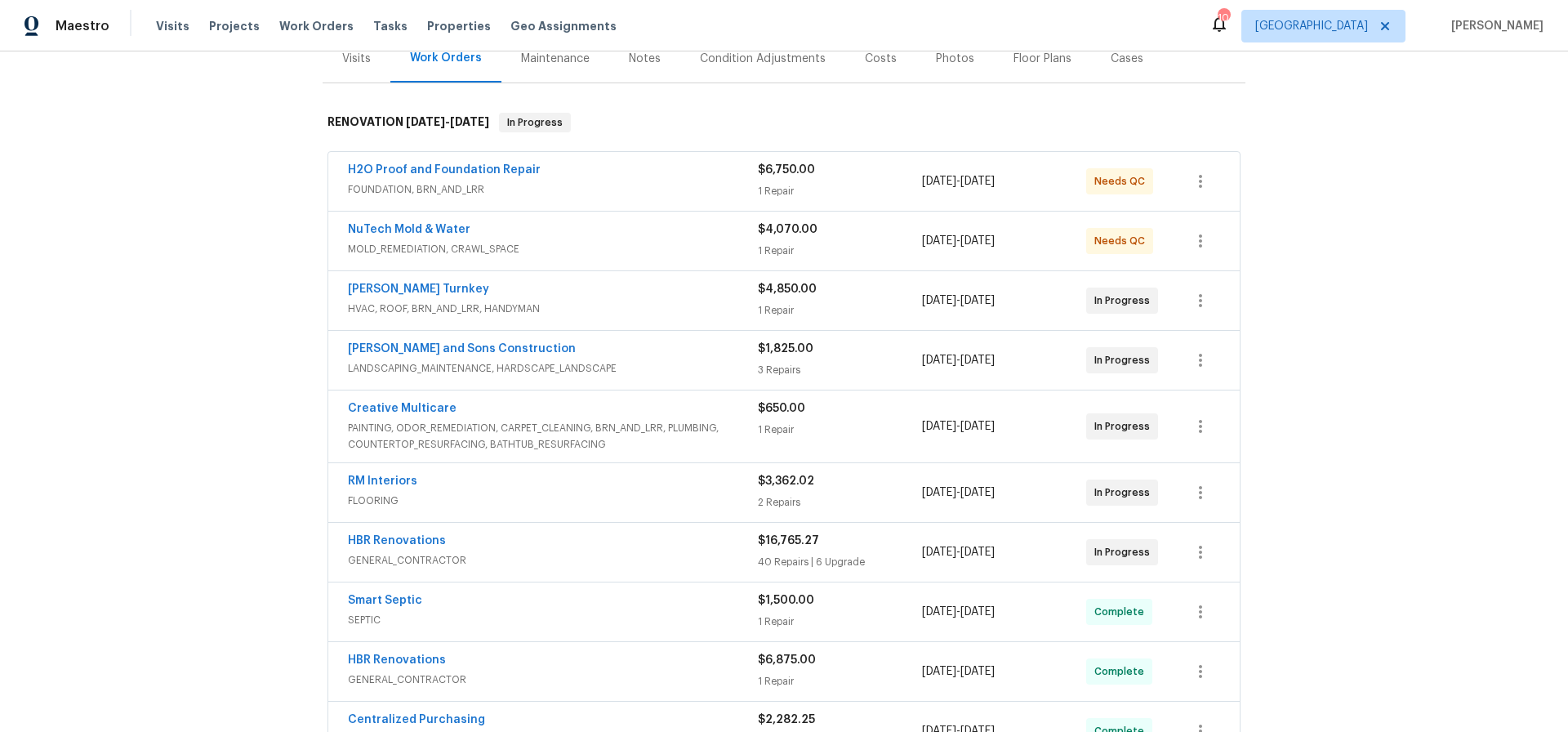
scroll to position [211, 0]
click at [387, 288] on link "[PERSON_NAME] Turnkey" at bounding box center [418, 291] width 141 height 12
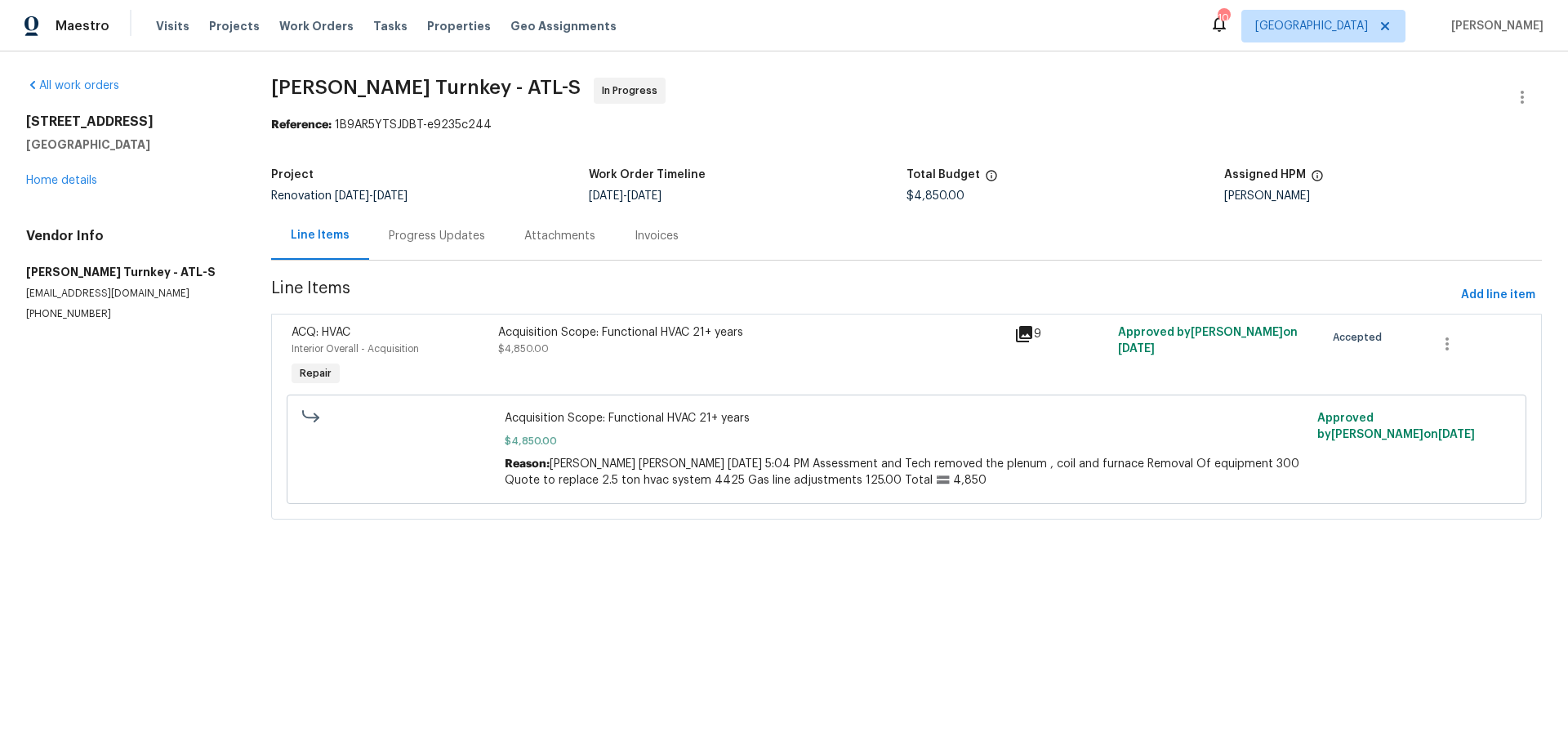
click at [431, 234] on div "Progress Updates" at bounding box center [437, 236] width 96 height 16
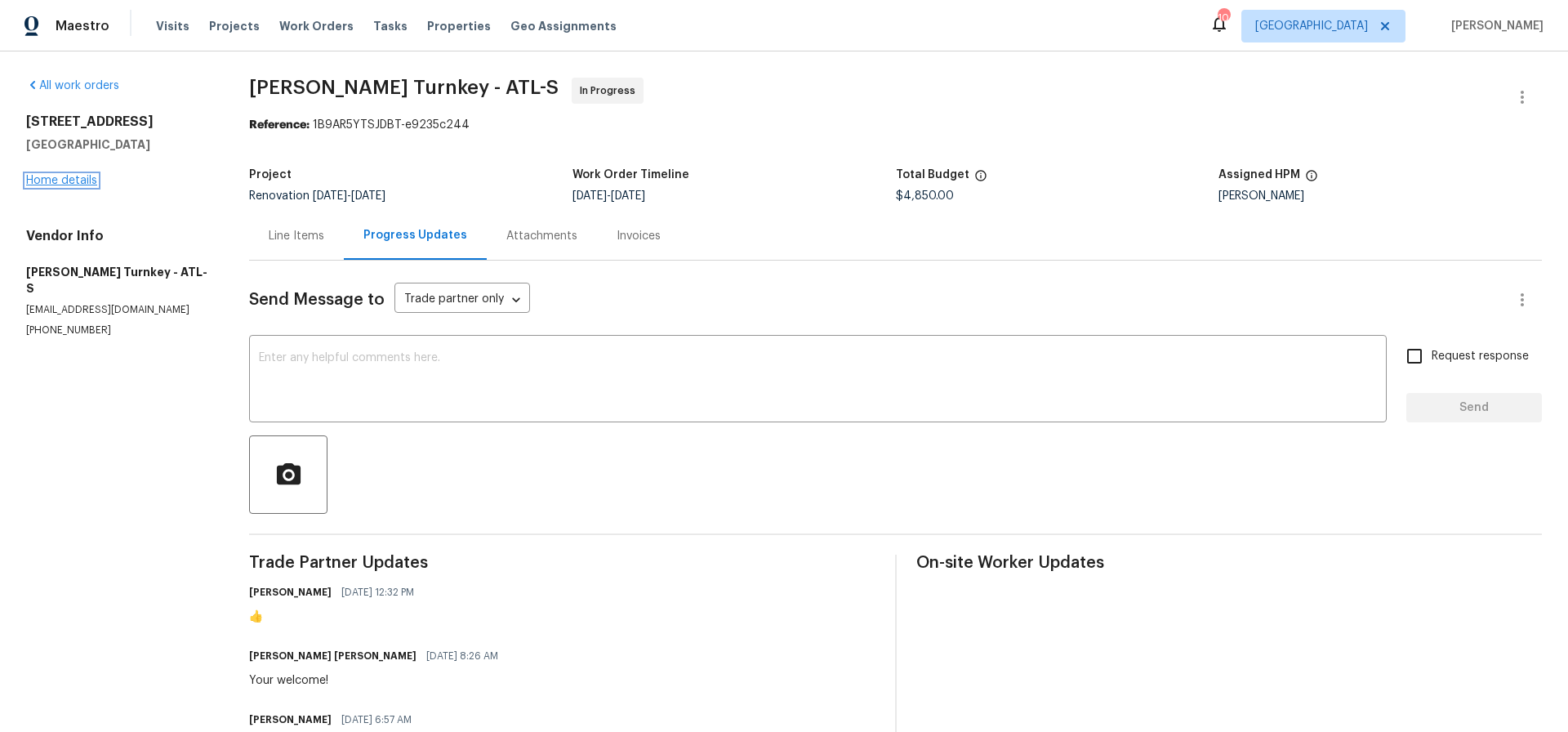
click at [68, 179] on link "Home details" at bounding box center [62, 181] width 71 height 12
